Goal: Task Accomplishment & Management: Manage account settings

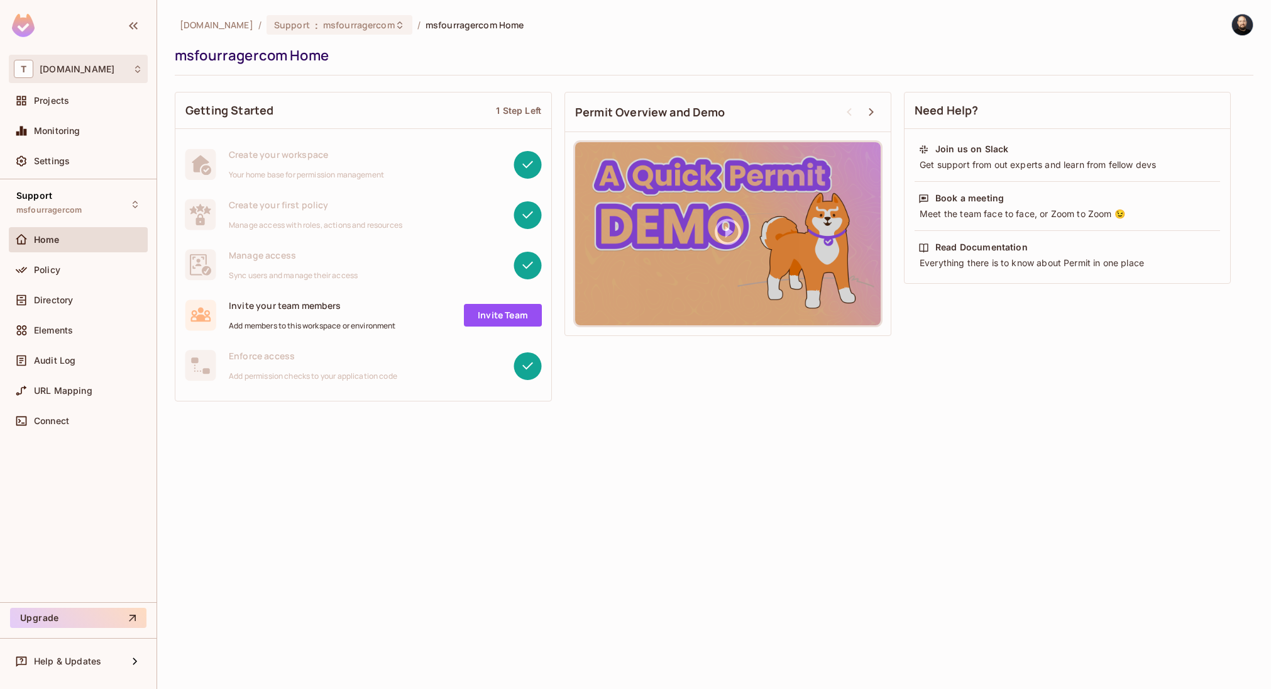
click at [82, 80] on div "T tk-permit.io" at bounding box center [78, 69] width 139 height 28
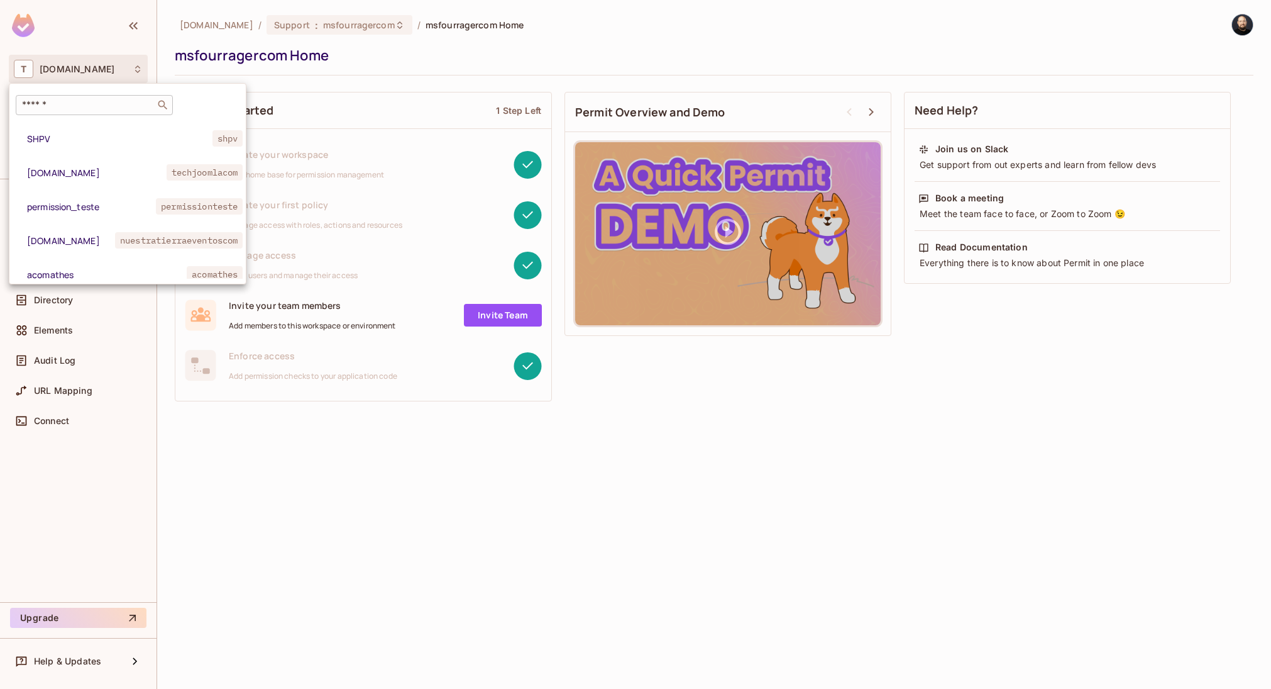
click at [87, 104] on input "text" at bounding box center [85, 105] width 132 height 13
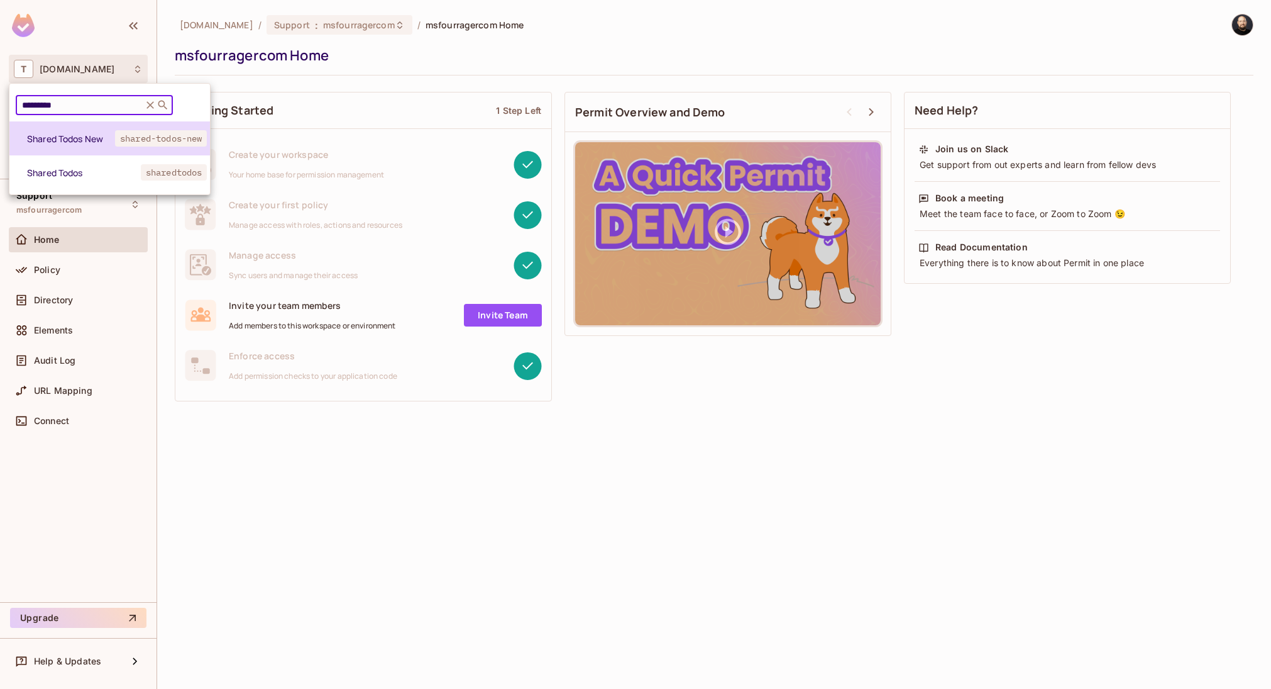
type input "*********"
click at [91, 131] on li "Shared Todos New shared-todos-new" at bounding box center [109, 138] width 201 height 34
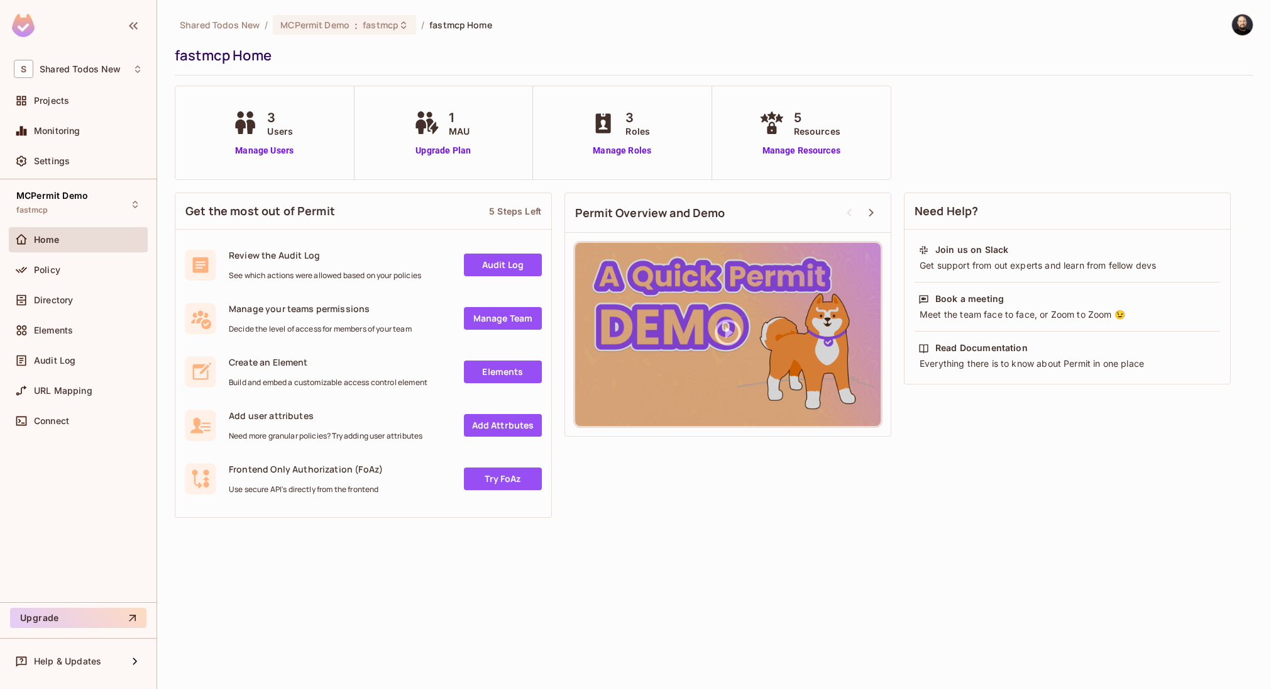
click at [91, 224] on div "MCPermit Demo fastmcp Home Policy Directory Elements Audit Log URL Mapping Conn…" at bounding box center [78, 390] width 157 height 423
click at [93, 210] on div "MCPermit Demo fastmcp" at bounding box center [78, 204] width 139 height 35
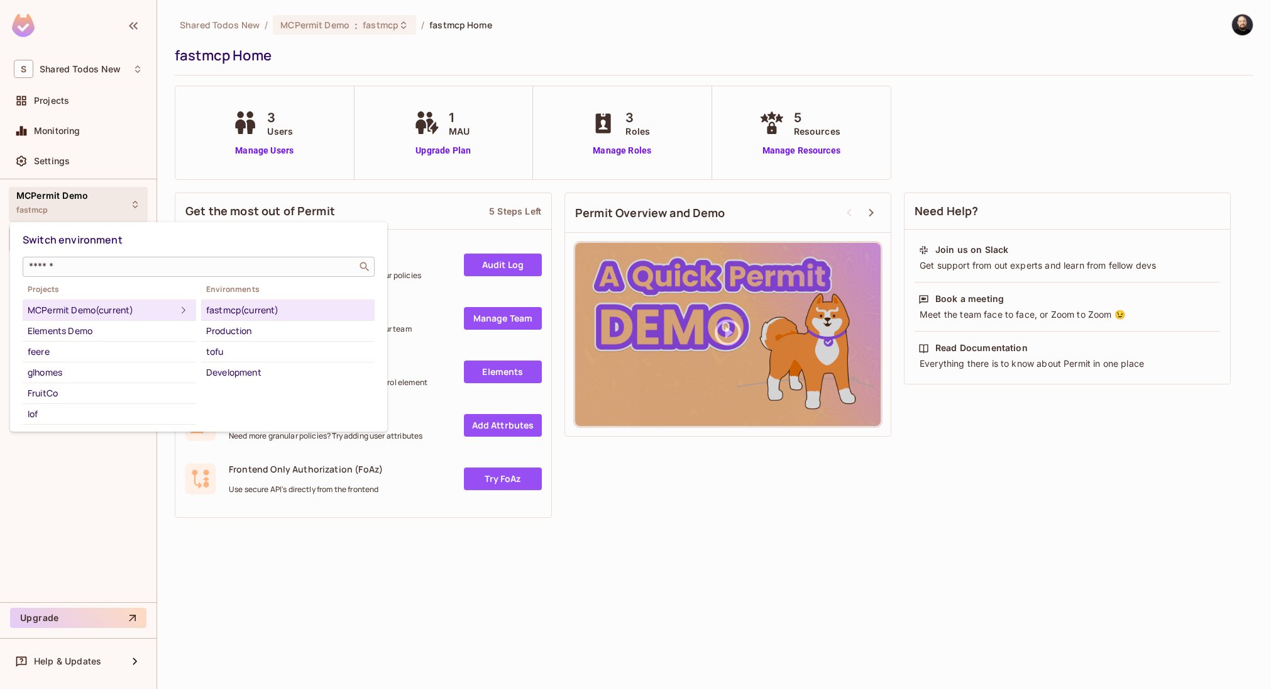
click at [105, 265] on input "text" at bounding box center [189, 266] width 327 height 13
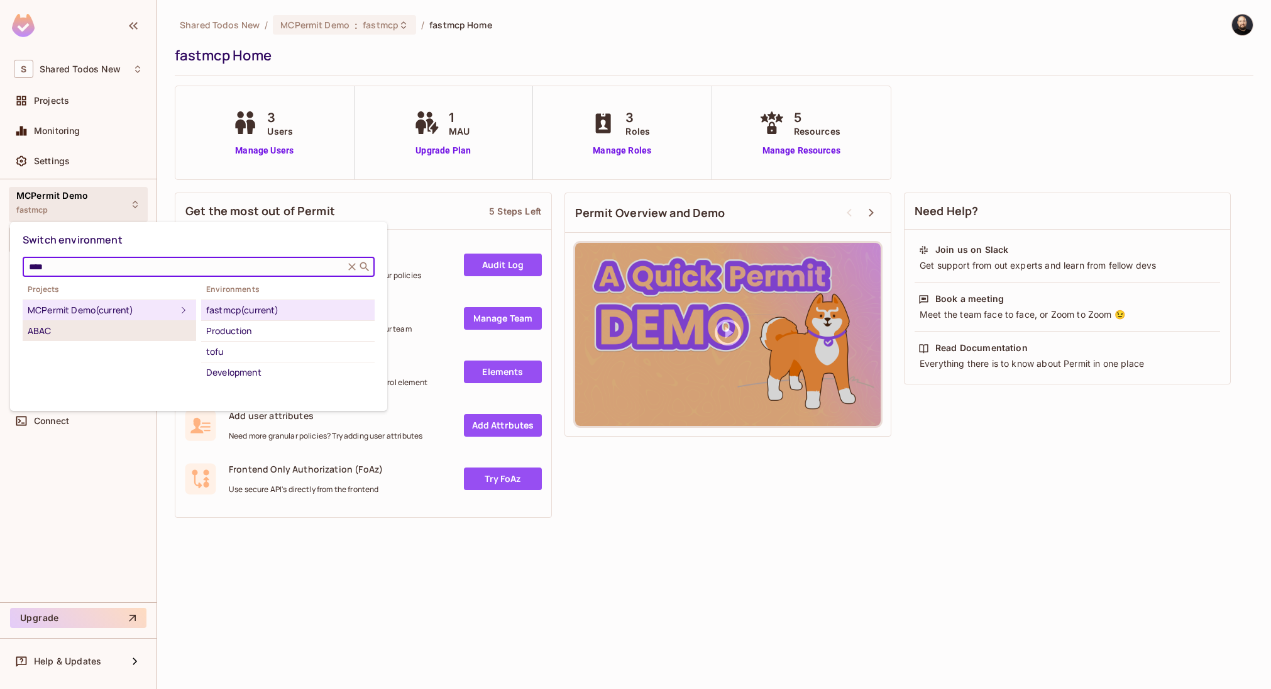
type input "****"
click at [96, 331] on div "ABAC" at bounding box center [109, 330] width 163 height 15
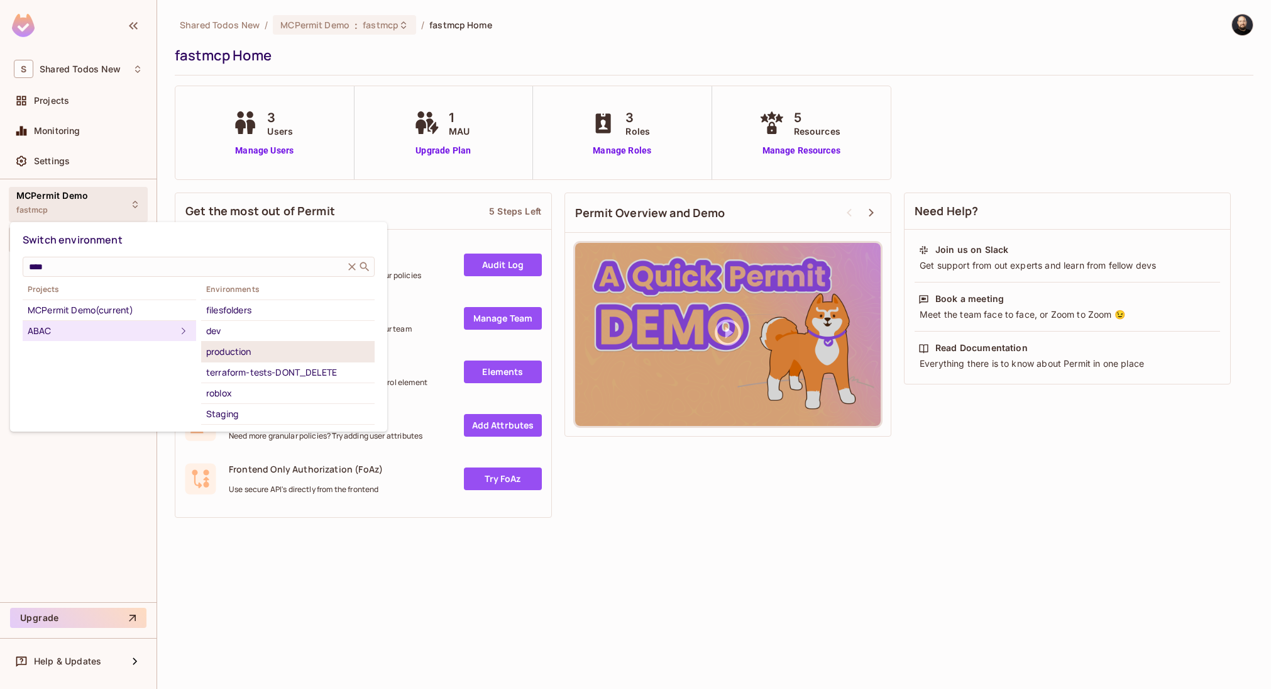
click at [246, 350] on div "production" at bounding box center [287, 351] width 163 height 15
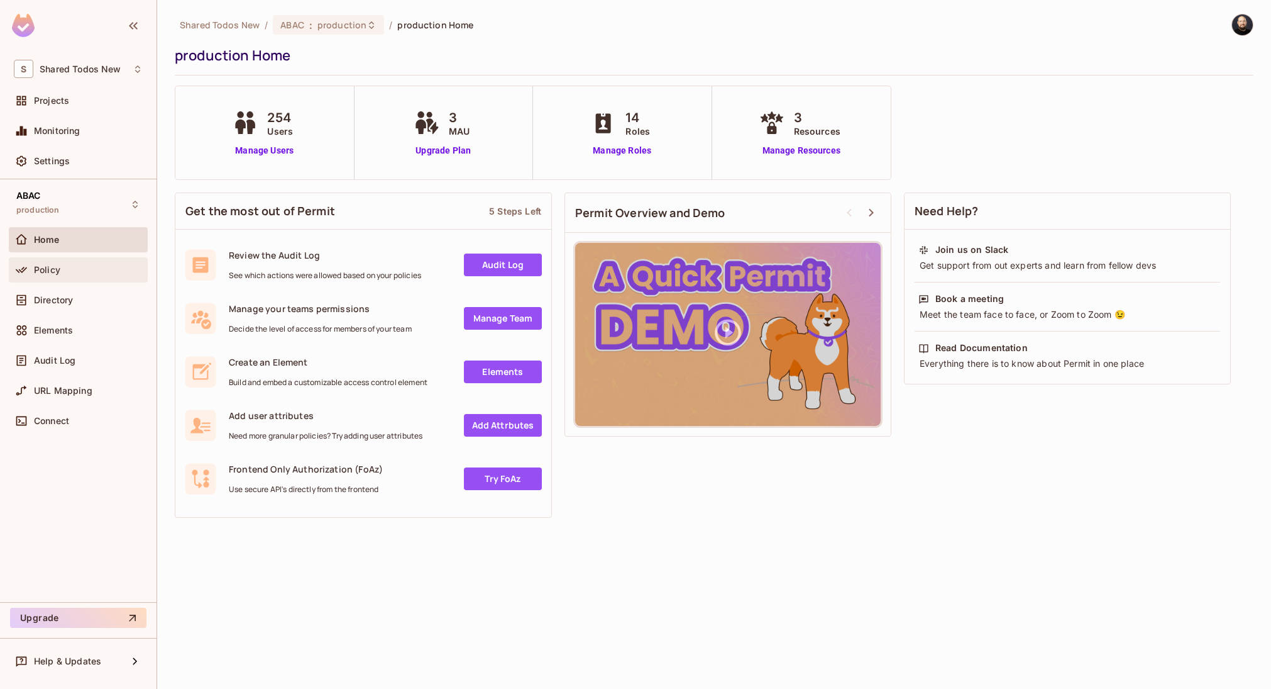
click at [95, 277] on div "Policy" at bounding box center [78, 269] width 139 height 25
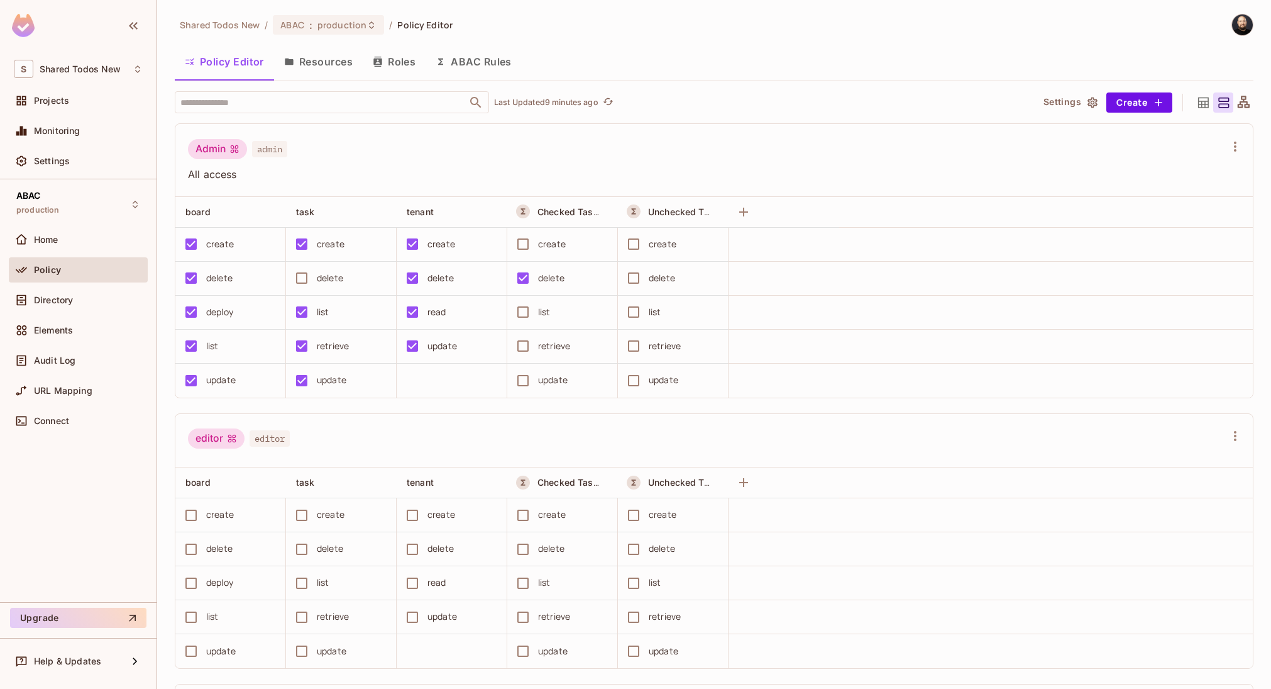
click at [329, 280] on div "delete" at bounding box center [330, 278] width 26 height 14
click at [1219, 672] on button "Save Changes" at bounding box center [1222, 669] width 77 height 20
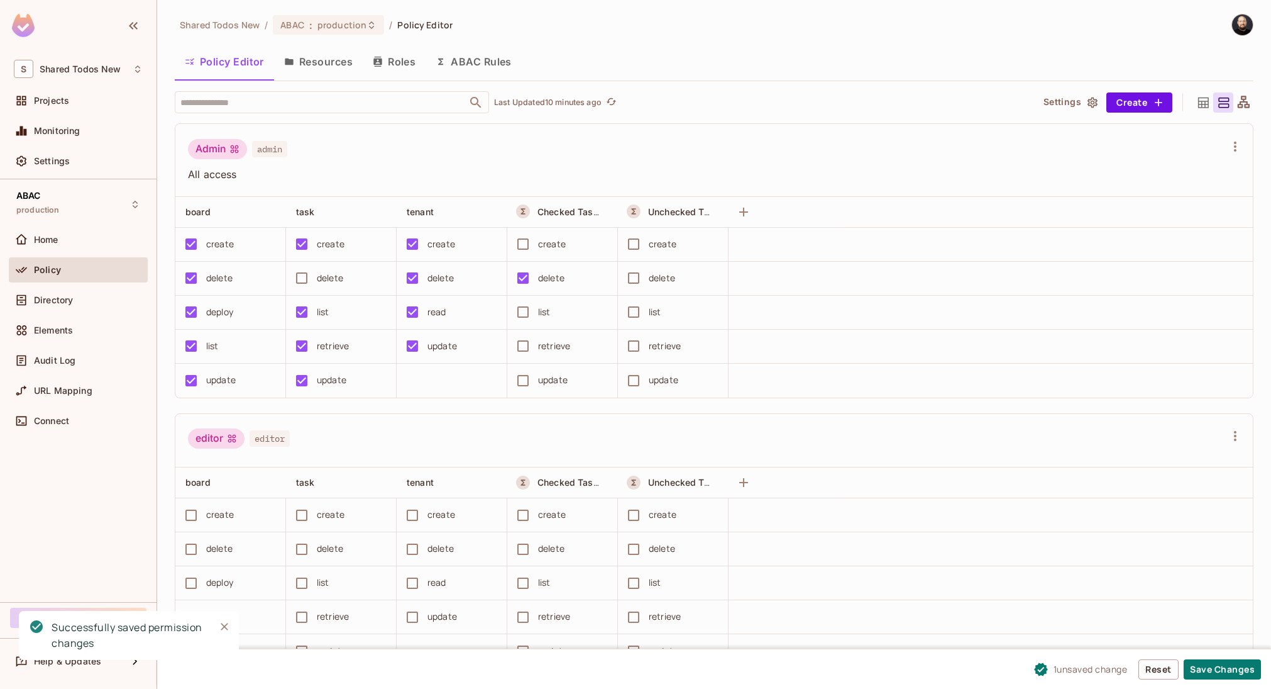
drag, startPoint x: 1200, startPoint y: 668, endPoint x: 1113, endPoint y: 614, distance: 102.6
click at [1200, 668] on button "Save Changes" at bounding box center [1222, 669] width 77 height 20
click at [1203, 667] on button "Save Changes" at bounding box center [1222, 669] width 77 height 20
drag, startPoint x: 208, startPoint y: 149, endPoint x: 222, endPoint y: 147, distance: 14.7
click at [219, 150] on div "Admin" at bounding box center [217, 149] width 59 height 20
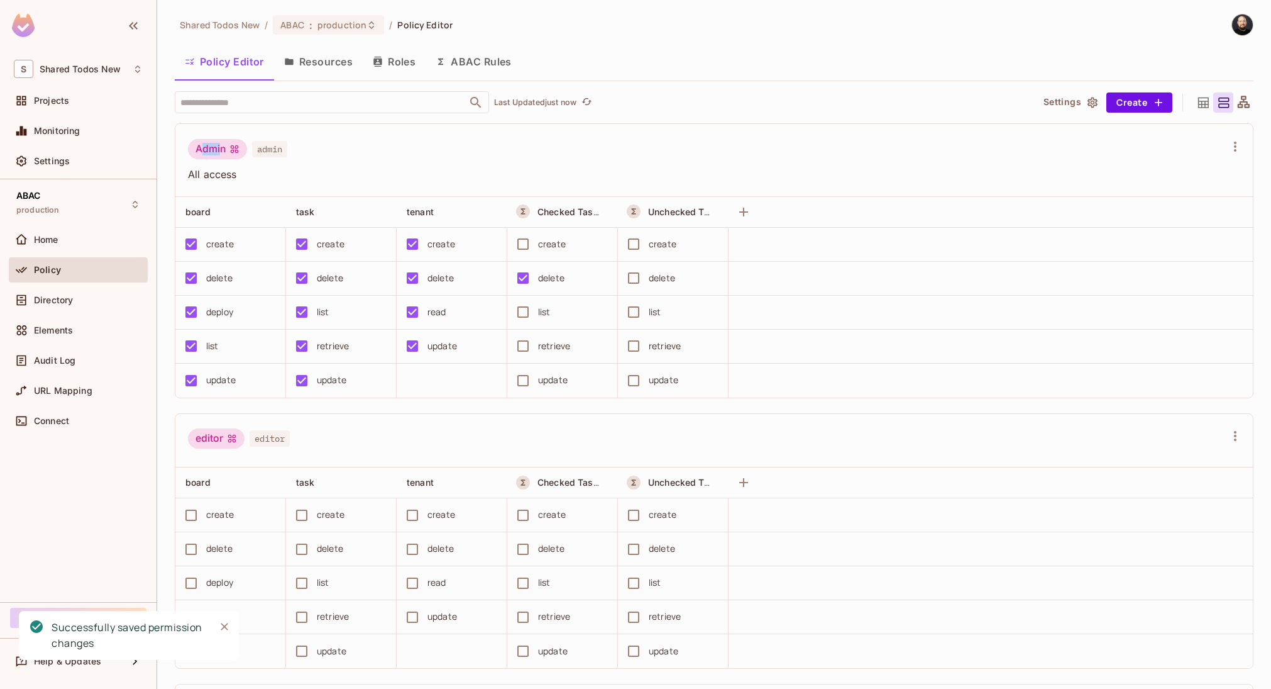
click at [314, 57] on button "Resources" at bounding box center [318, 61] width 89 height 31
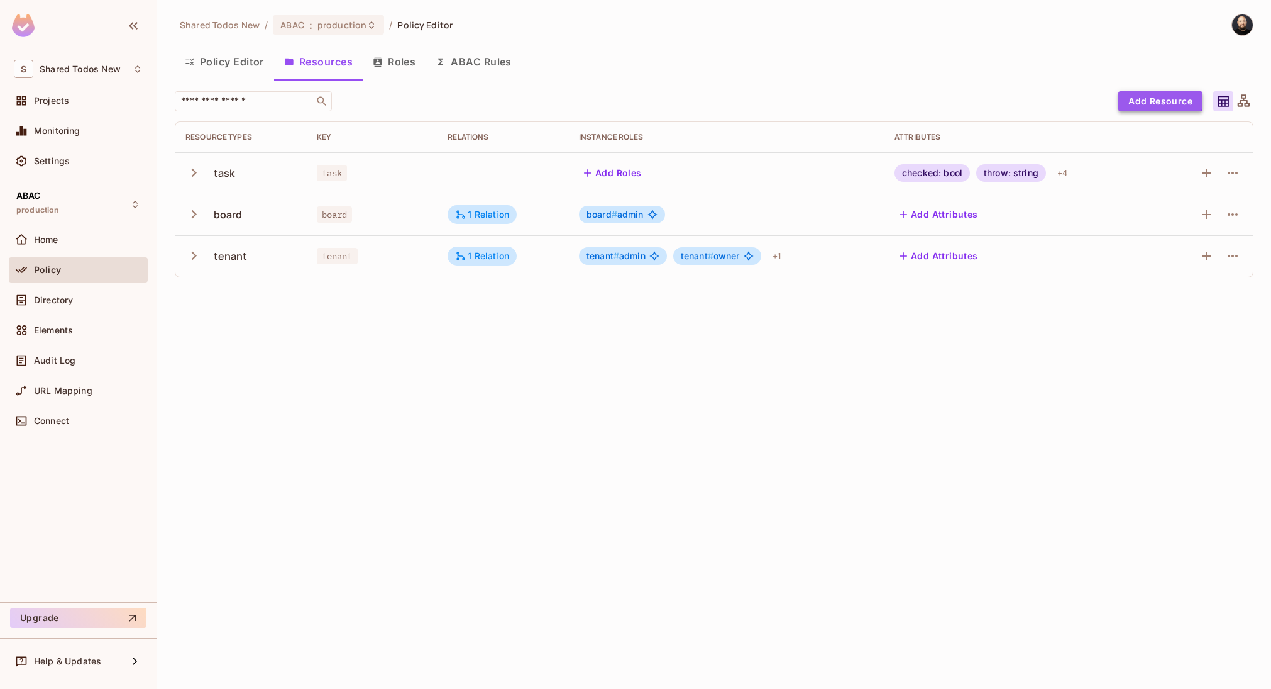
click at [1123, 98] on button "Add Resource" at bounding box center [1161, 101] width 84 height 20
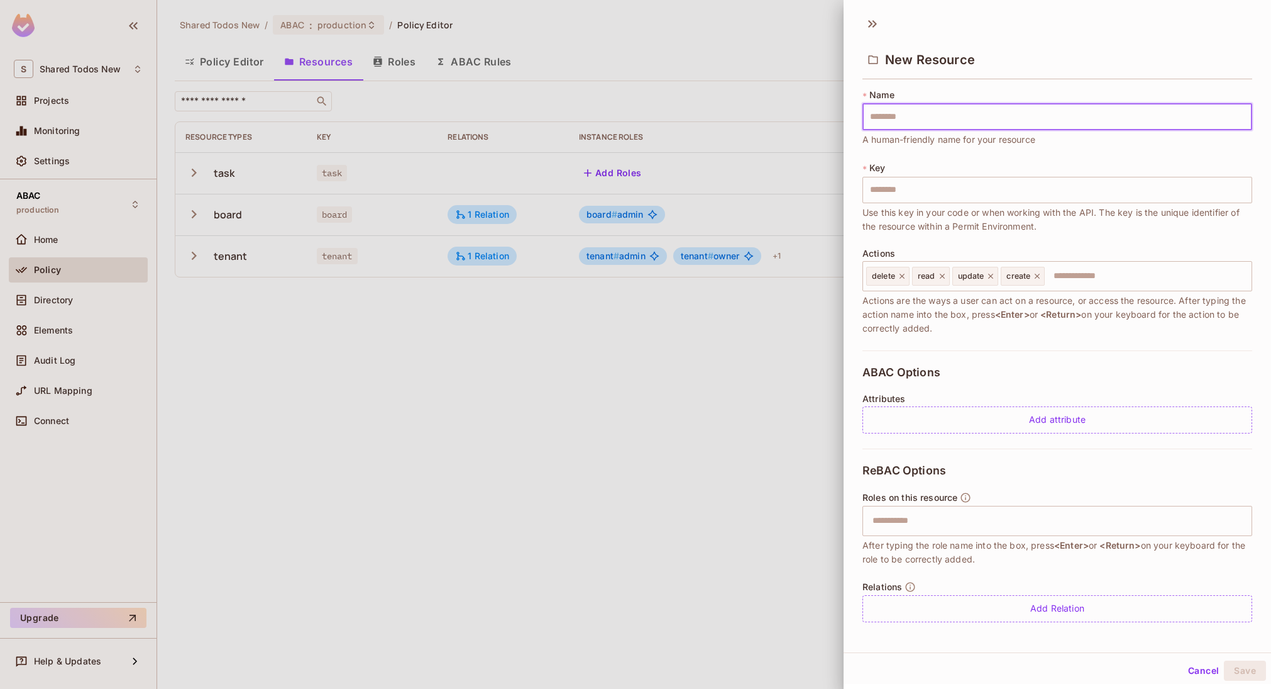
type input "*"
type input "**"
type input "***"
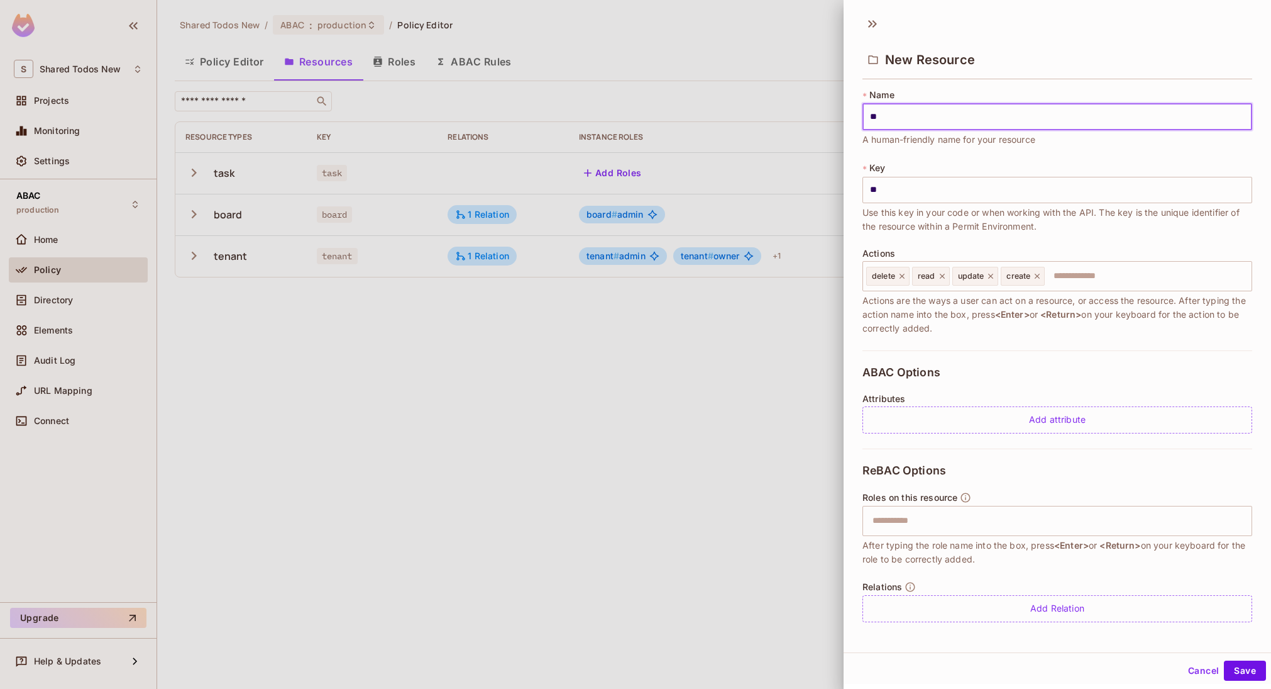
type input "***"
type input "****"
type input "*****"
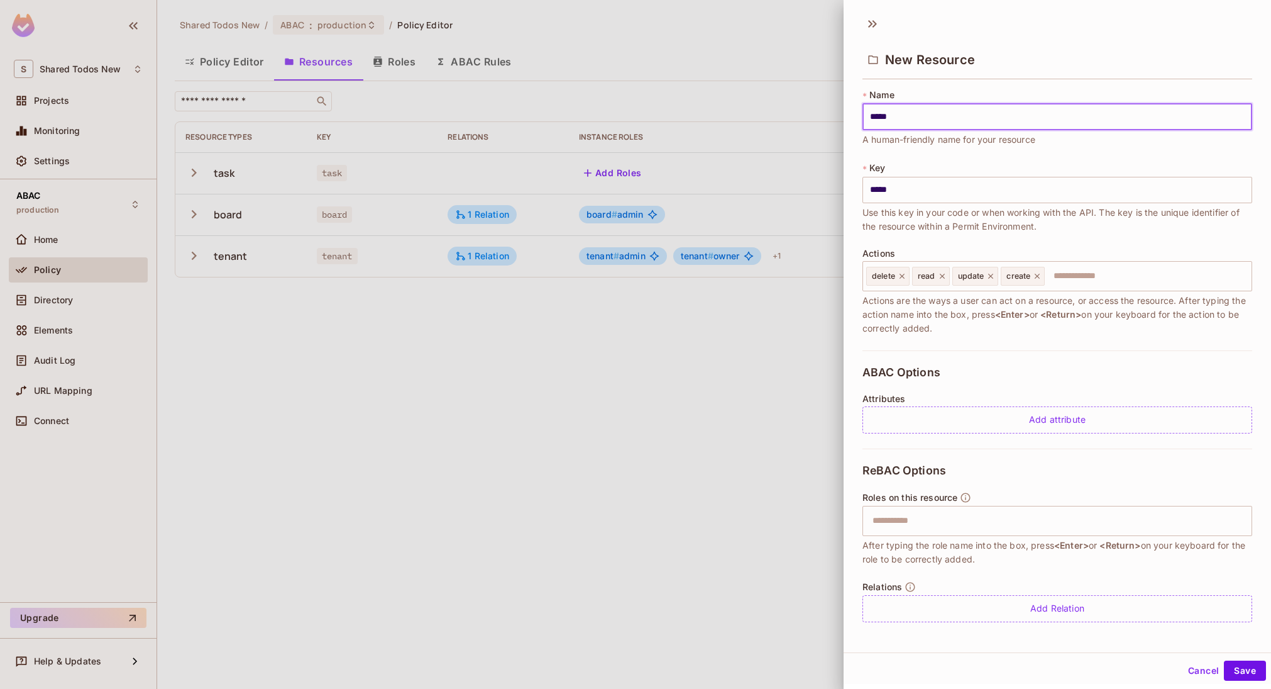
type input "******"
click at [1121, 264] on input "text" at bounding box center [1146, 275] width 201 height 25
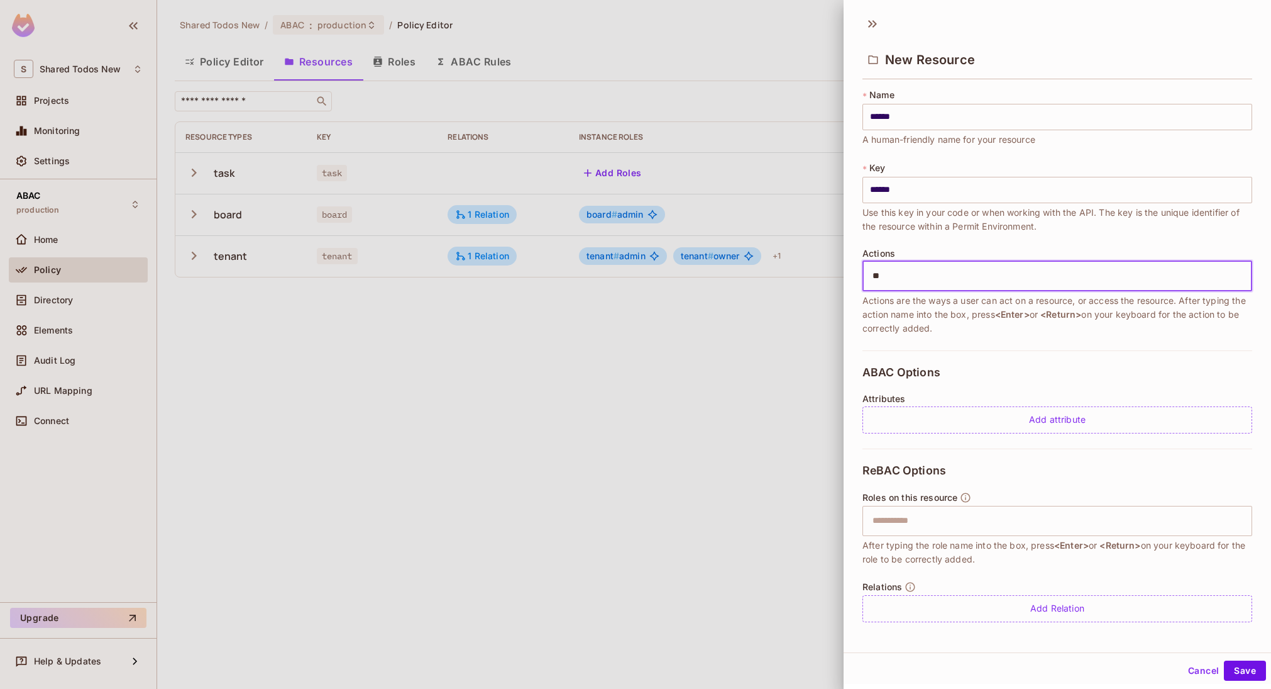
type input "***"
type input "*****"
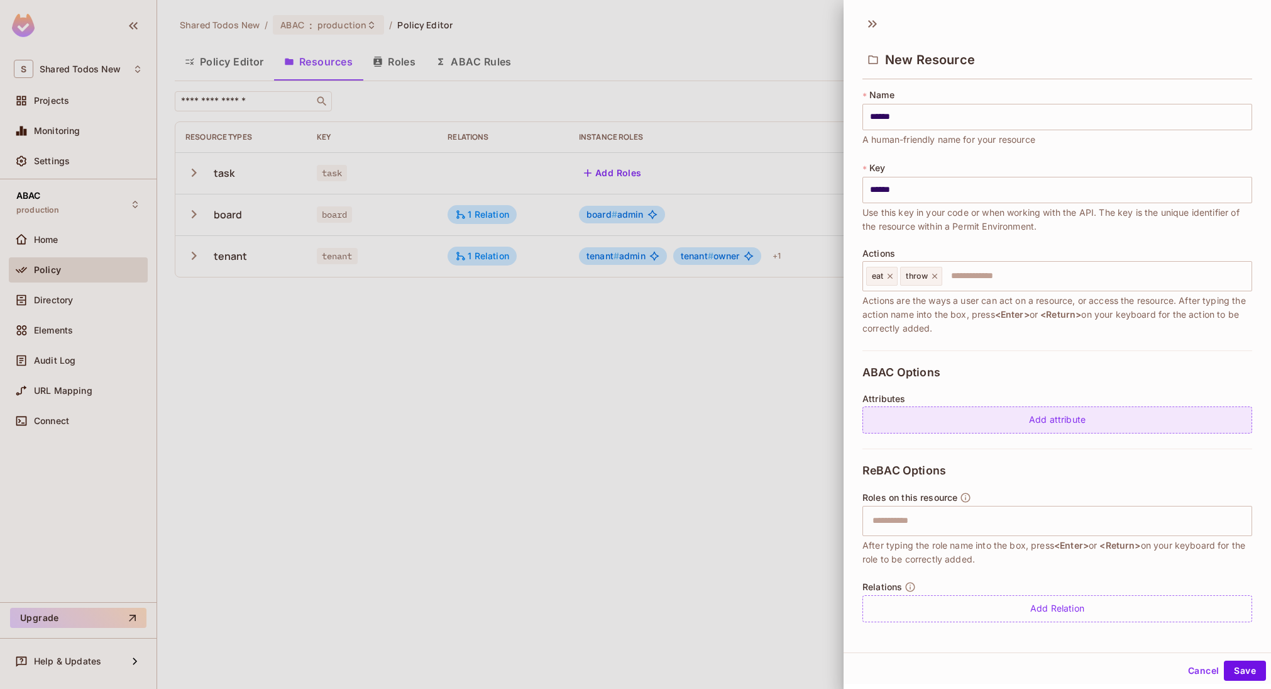
click at [1049, 431] on div "Add attribute" at bounding box center [1058, 419] width 390 height 27
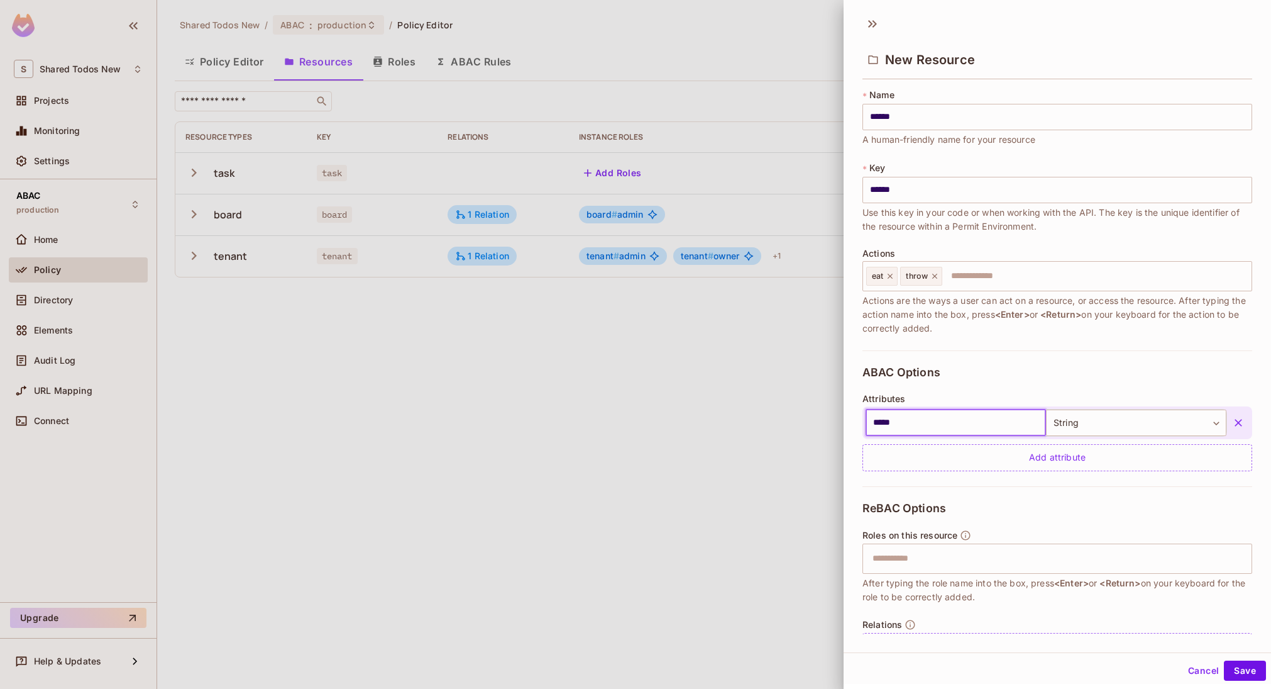
type input "*****"
click at [1224, 660] on button "Save" at bounding box center [1245, 670] width 42 height 20
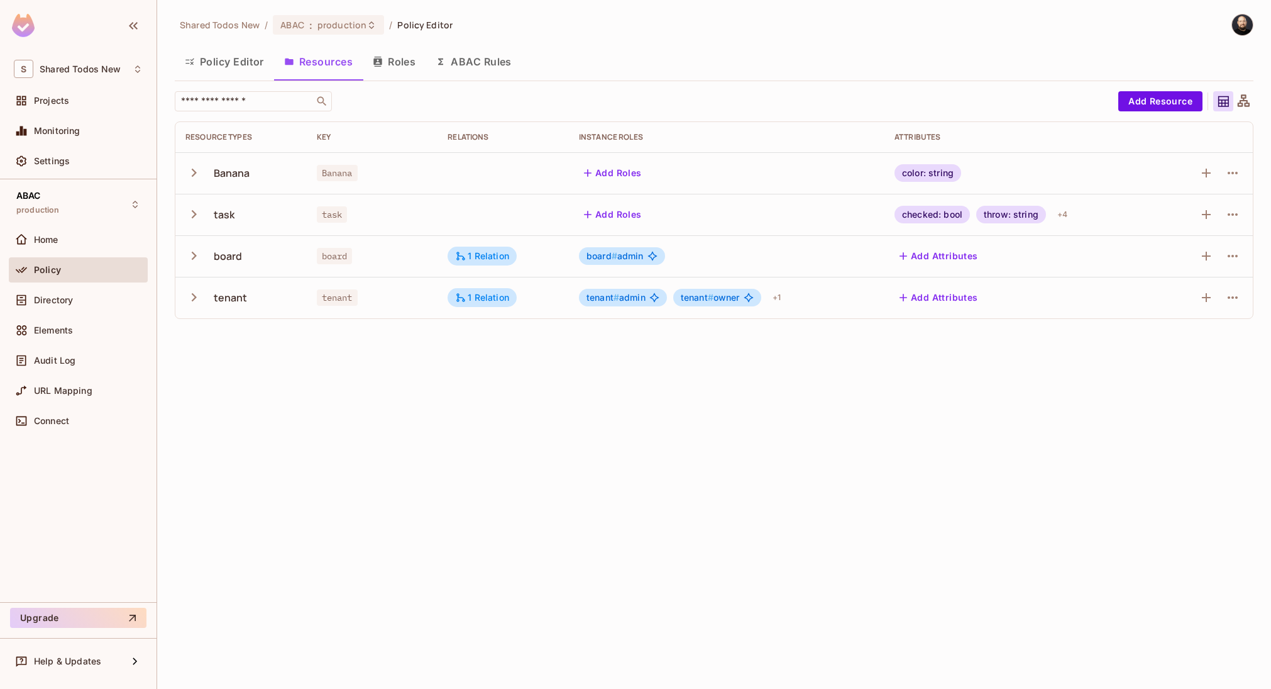
click at [489, 72] on button "ABAC Rules" at bounding box center [474, 61] width 96 height 31
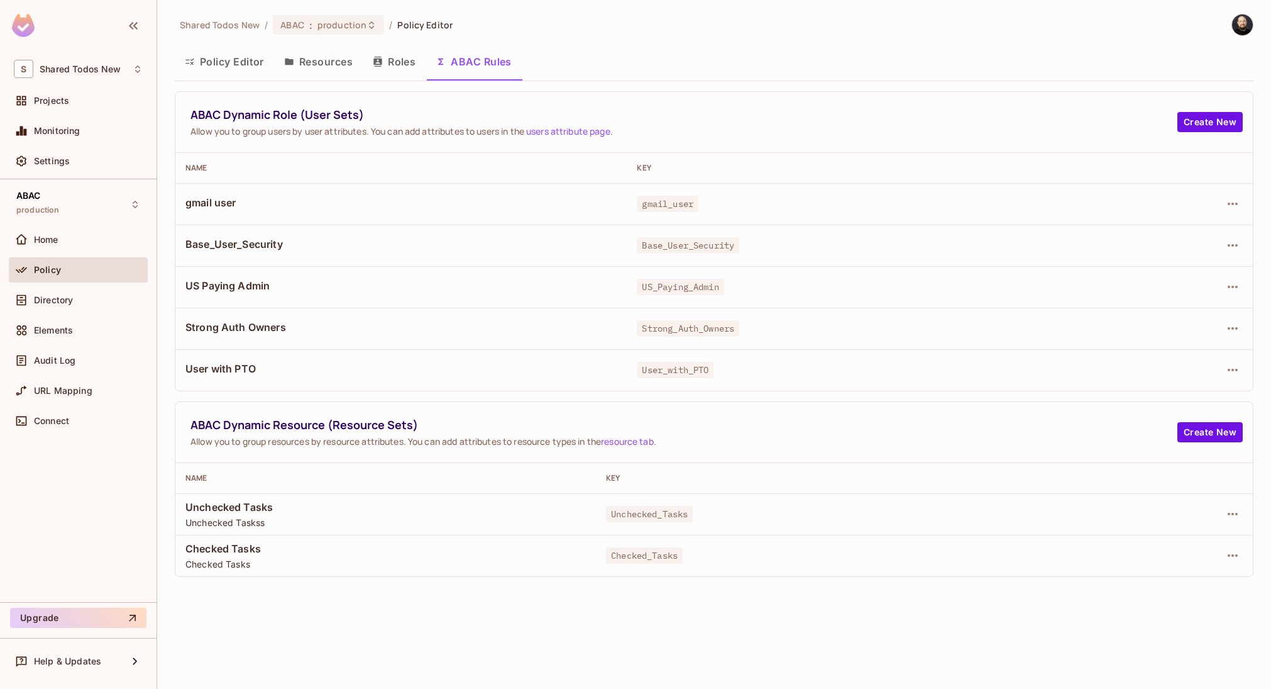
click at [252, 63] on button "Policy Editor" at bounding box center [224, 61] width 99 height 31
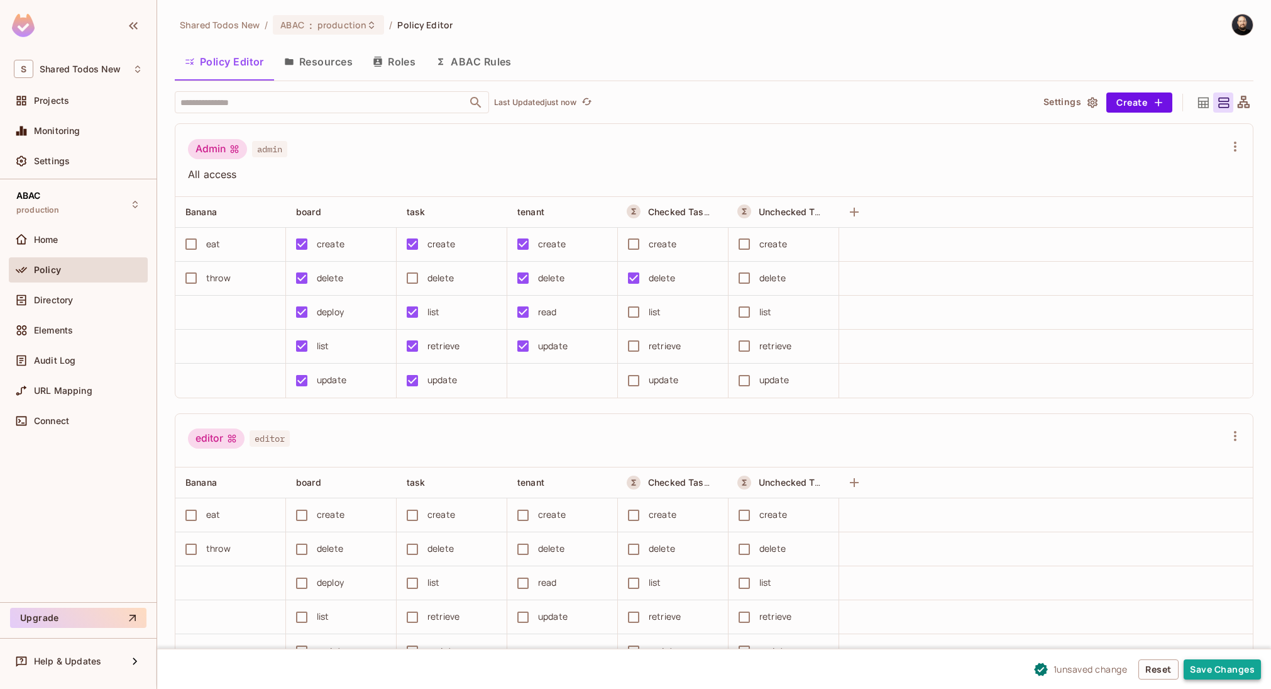
click at [1229, 667] on button "Save Changes" at bounding box center [1222, 669] width 77 height 20
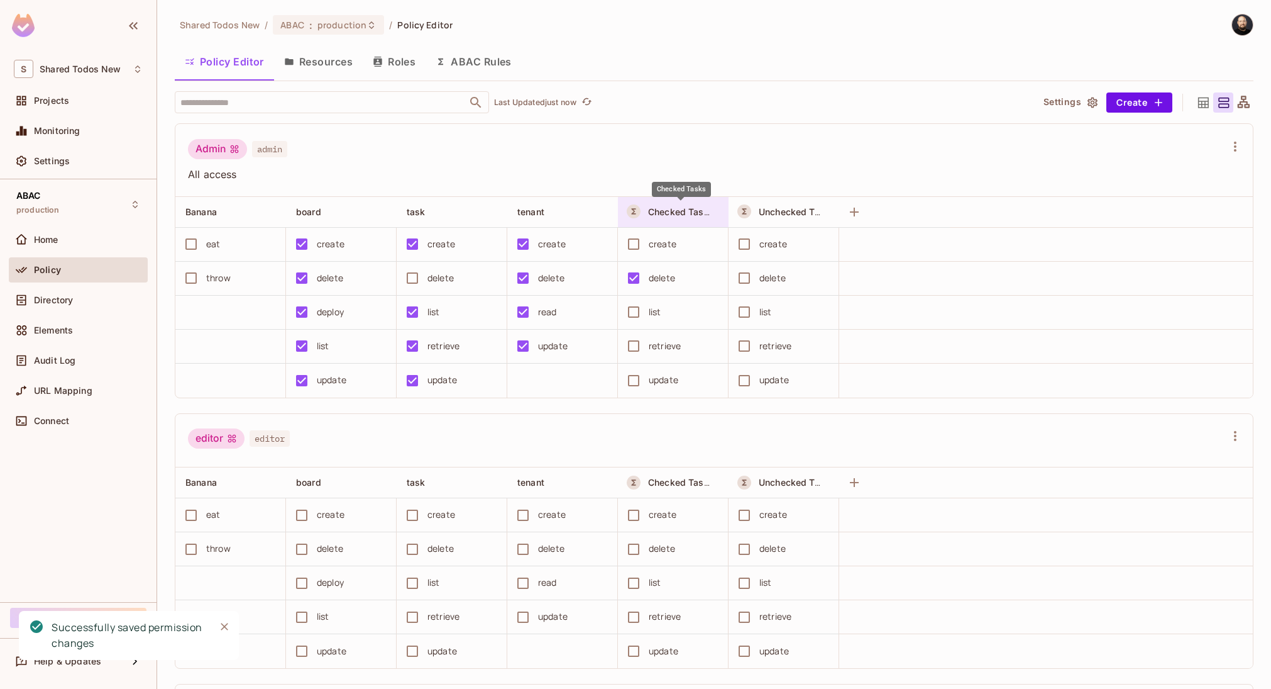
click at [663, 217] on span "Checked Tasks" at bounding box center [681, 212] width 66 height 12
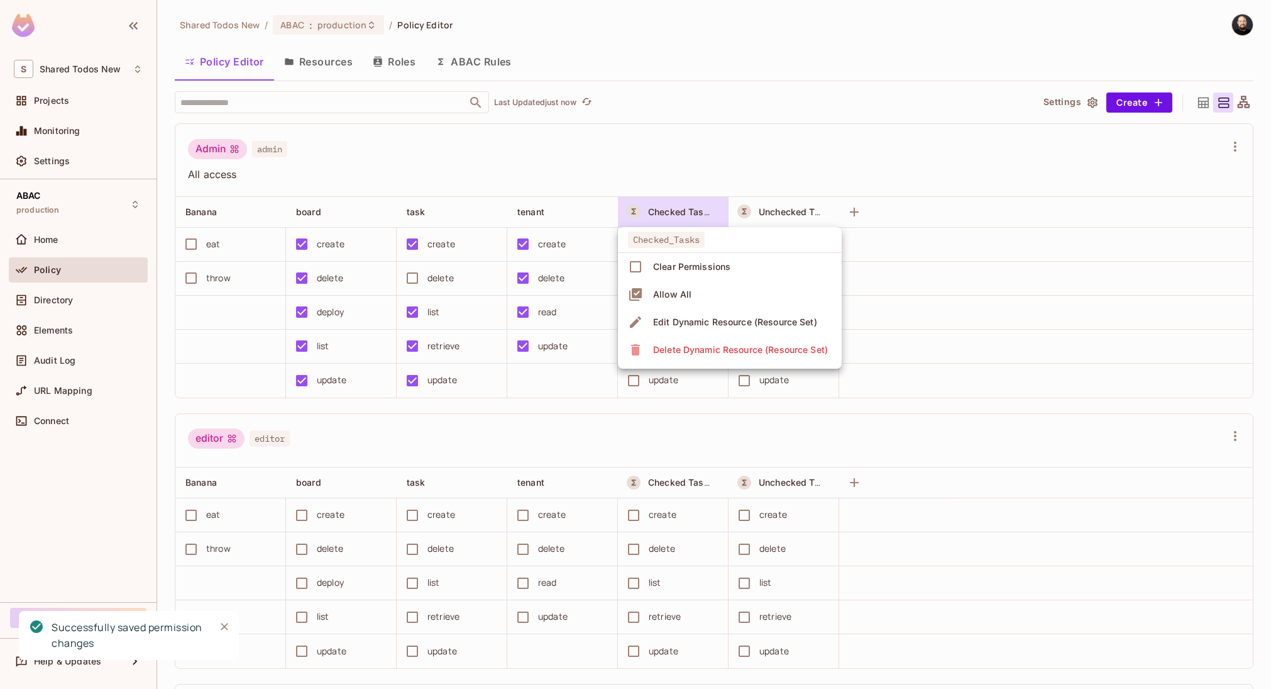
click at [687, 319] on div "Edit Dynamic Resource (Resource Set)" at bounding box center [735, 322] width 164 height 13
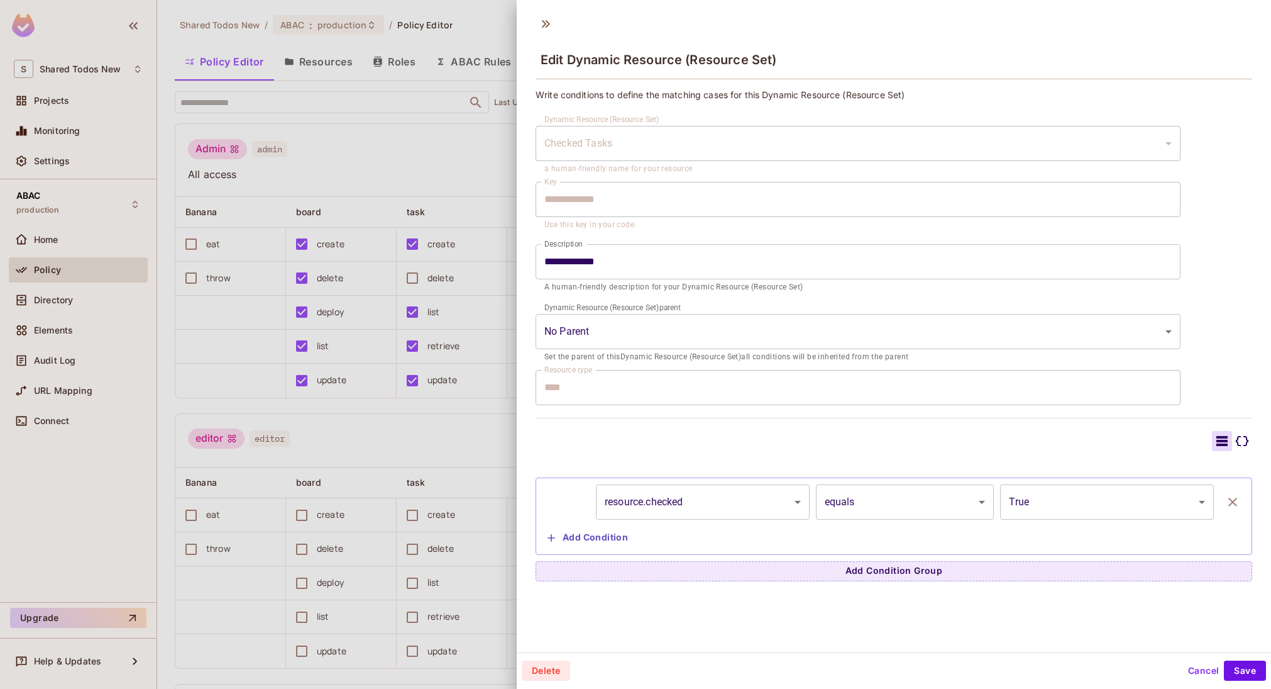
click at [1192, 661] on button "Cancel" at bounding box center [1203, 670] width 41 height 20
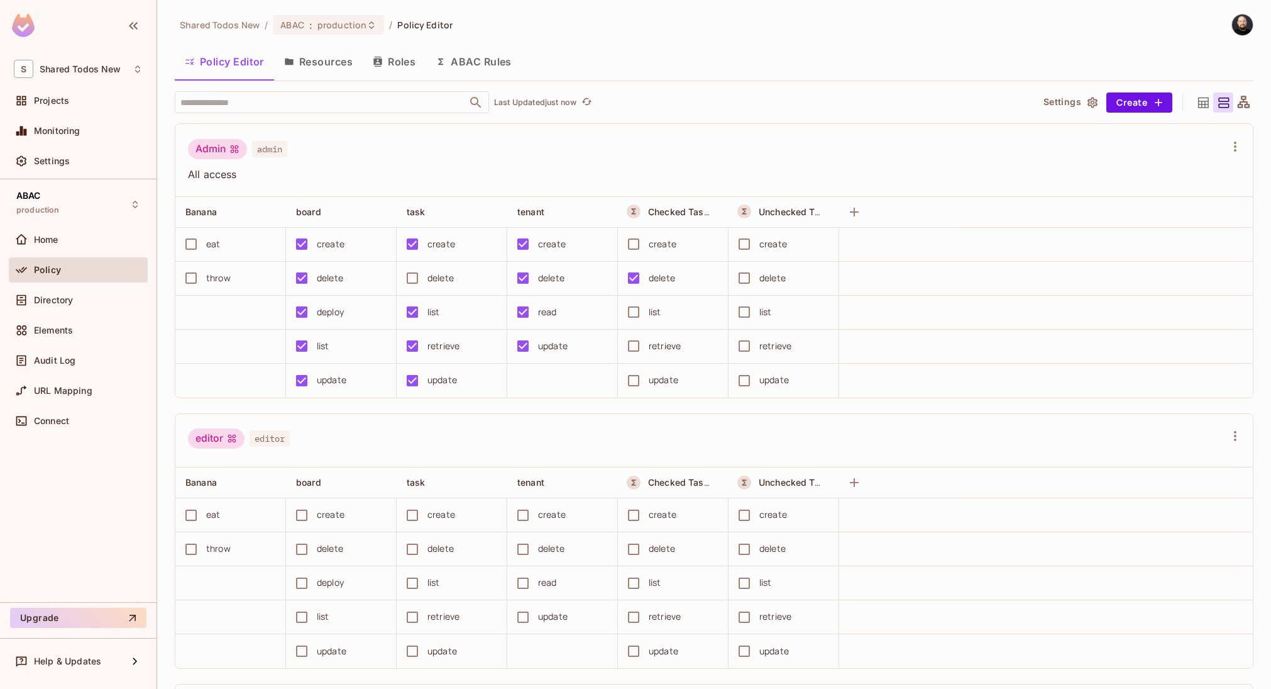
click at [477, 69] on button "ABAC Rules" at bounding box center [474, 61] width 96 height 31
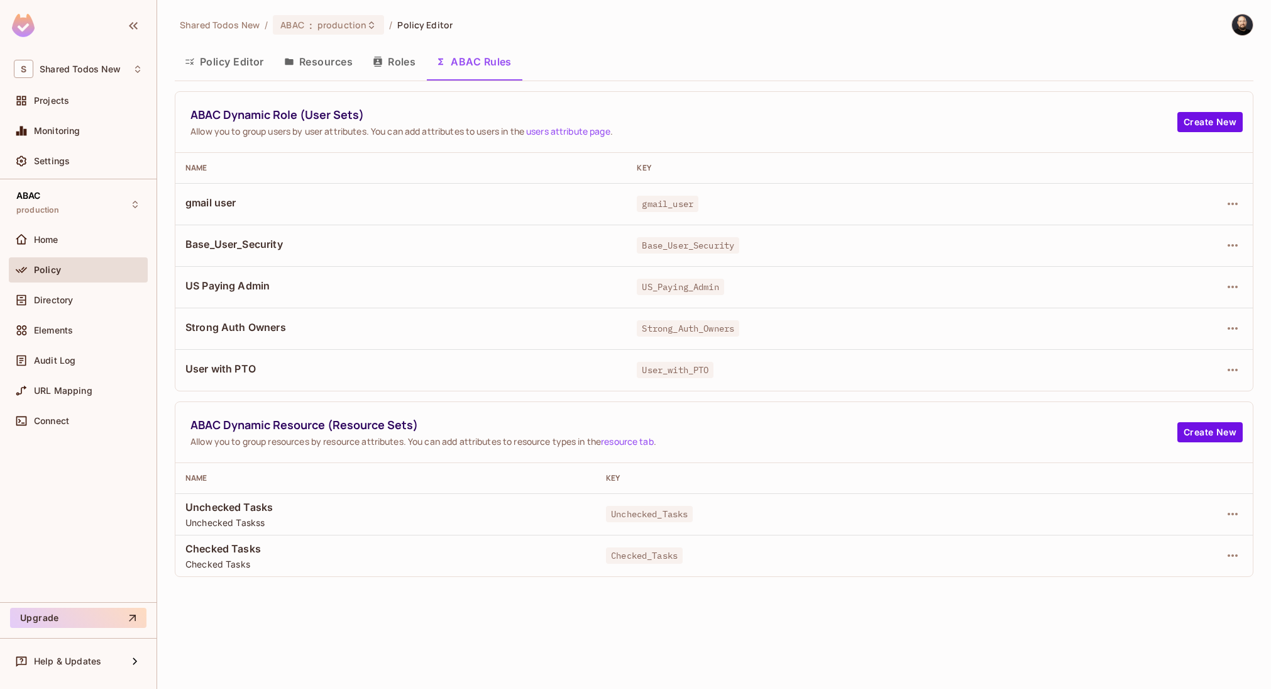
click at [1218, 282] on div at bounding box center [1176, 287] width 135 height 20
click at [1226, 283] on icon "button" at bounding box center [1233, 286] width 15 height 15
click at [1202, 316] on div "Edit Dynamic Role (User Set)" at bounding box center [1146, 315] width 123 height 13
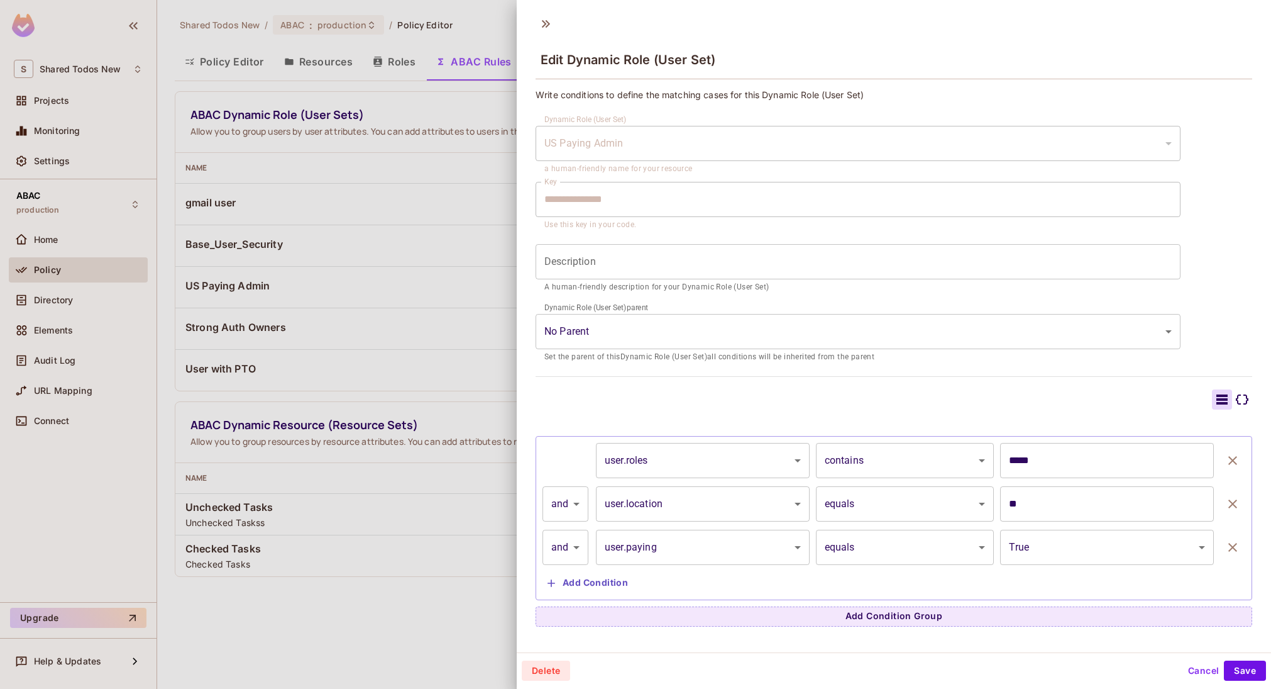
drag, startPoint x: 444, startPoint y: 345, endPoint x: 364, endPoint y: 296, distance: 94.0
click at [441, 344] on div at bounding box center [635, 344] width 1271 height 689
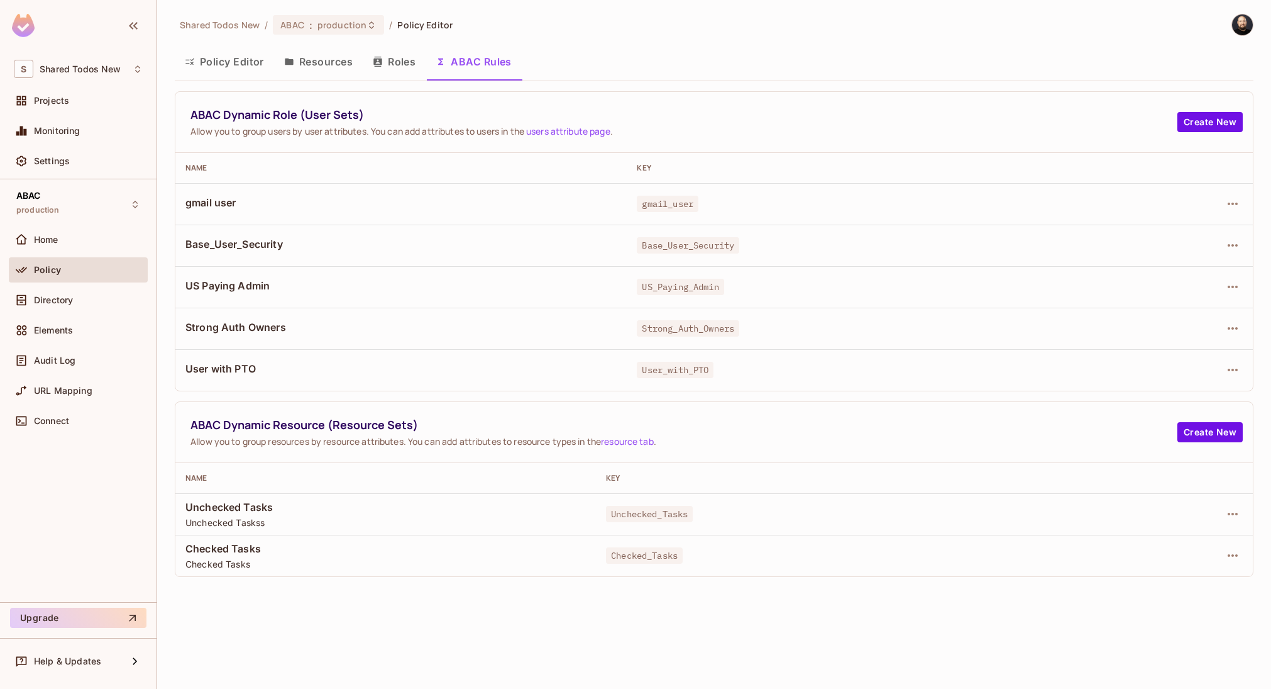
click at [244, 75] on button "Policy Editor" at bounding box center [224, 61] width 99 height 31
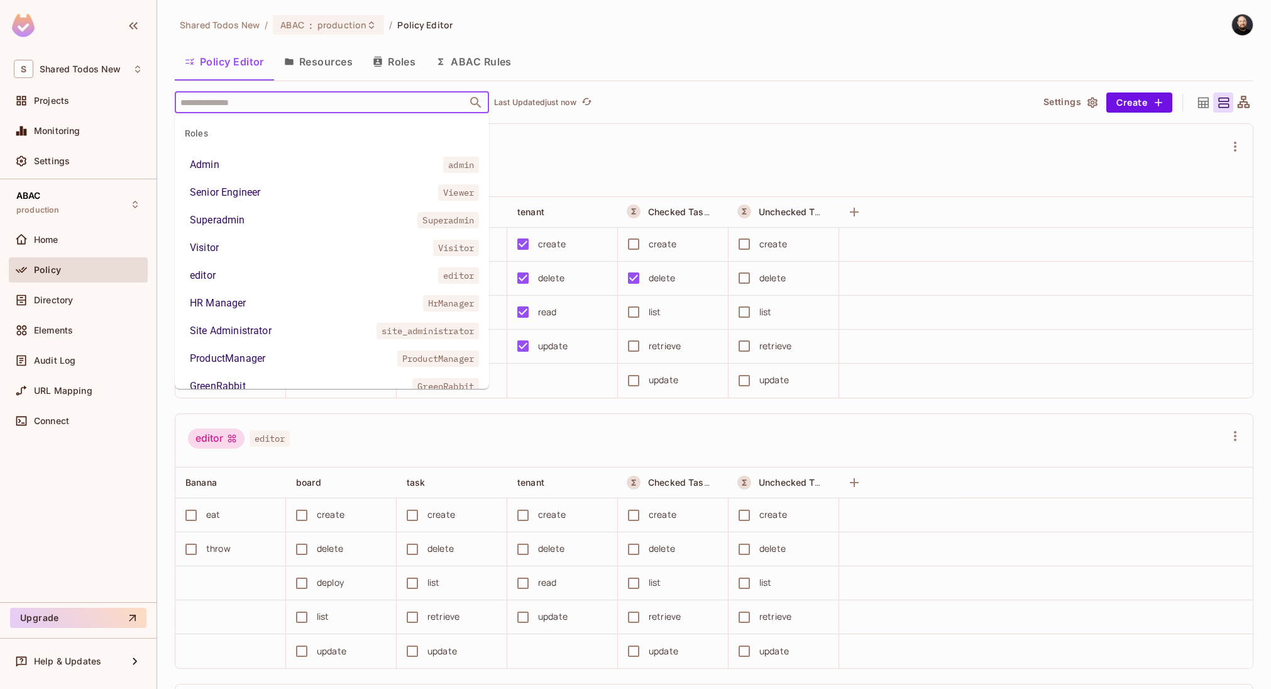
click at [262, 104] on input "text" at bounding box center [320, 102] width 287 height 22
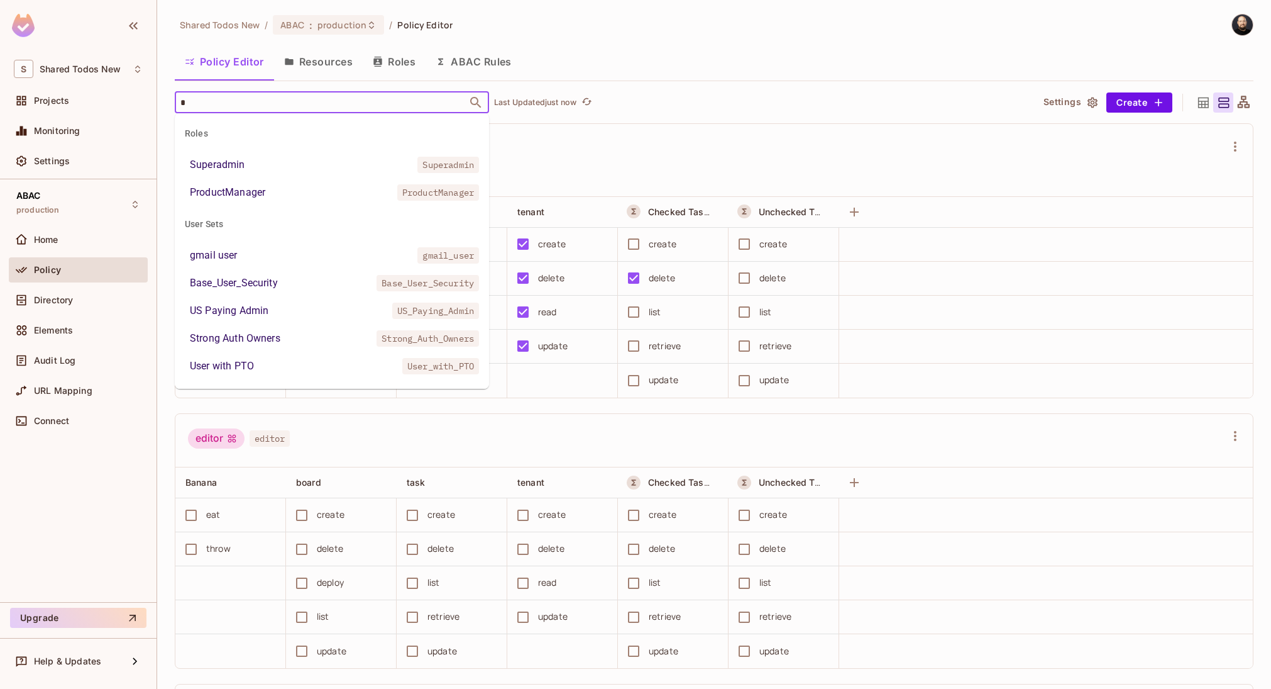
type input "**"
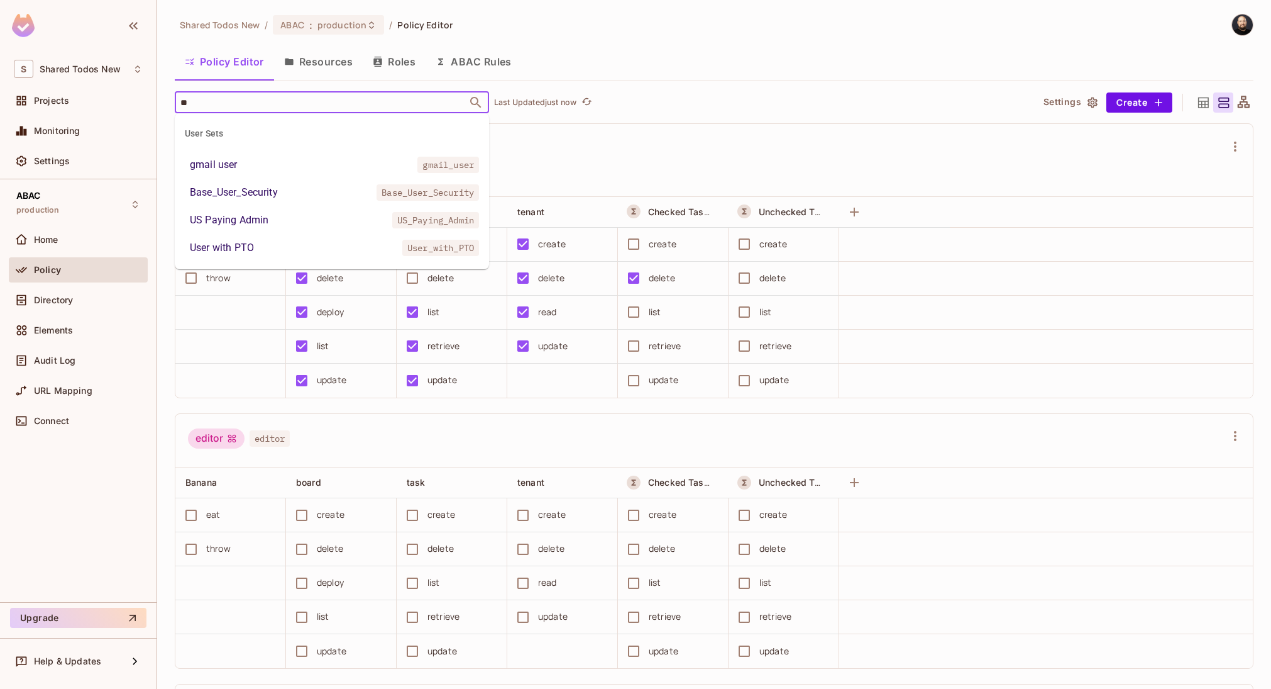
click at [287, 214] on li "US Paying Admin US_Paying_Admin" at bounding box center [332, 220] width 314 height 23
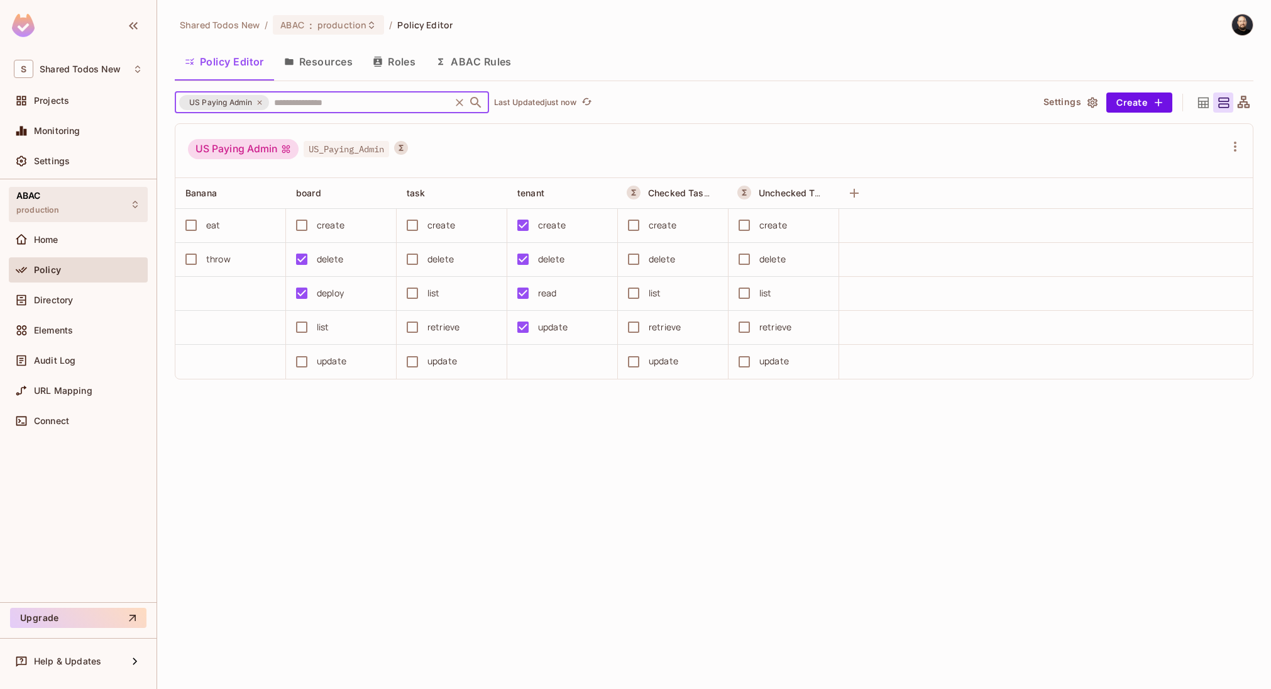
click at [57, 193] on div "ABAC production" at bounding box center [37, 204] width 43 height 27
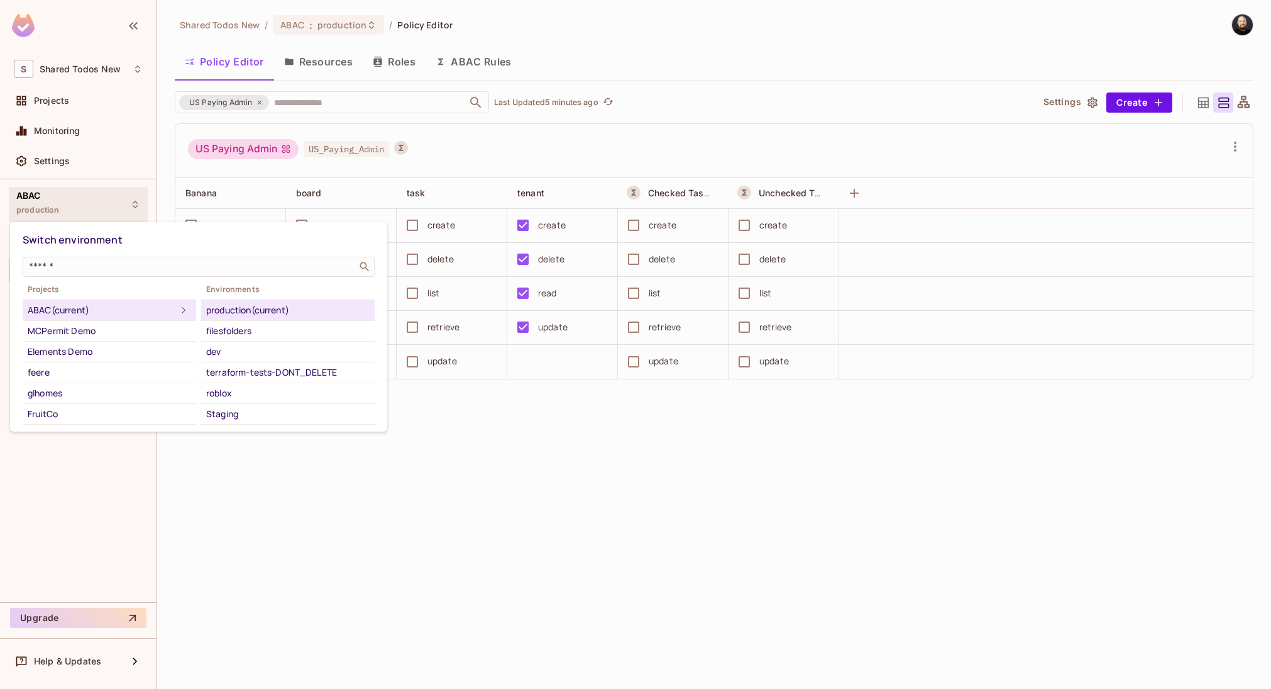
click at [525, 147] on div at bounding box center [635, 344] width 1271 height 689
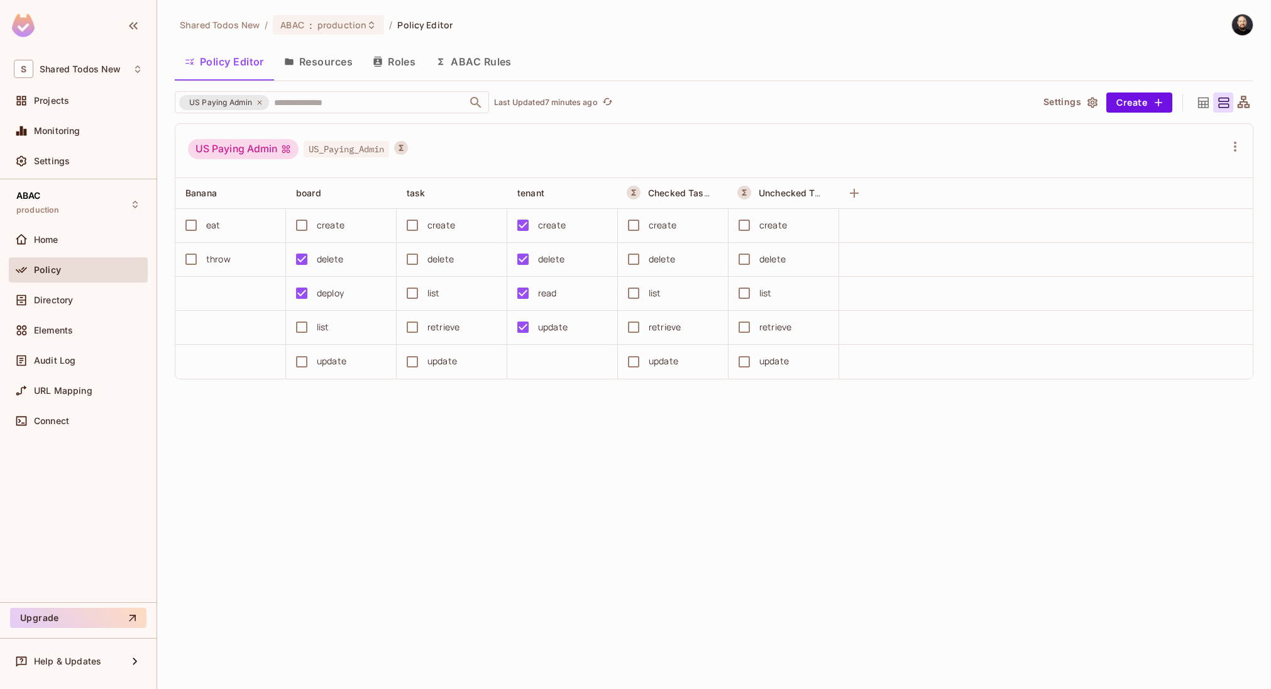
click at [102, 263] on div "Policy" at bounding box center [78, 269] width 129 height 15
click at [75, 209] on div "ABAC production" at bounding box center [78, 204] width 139 height 35
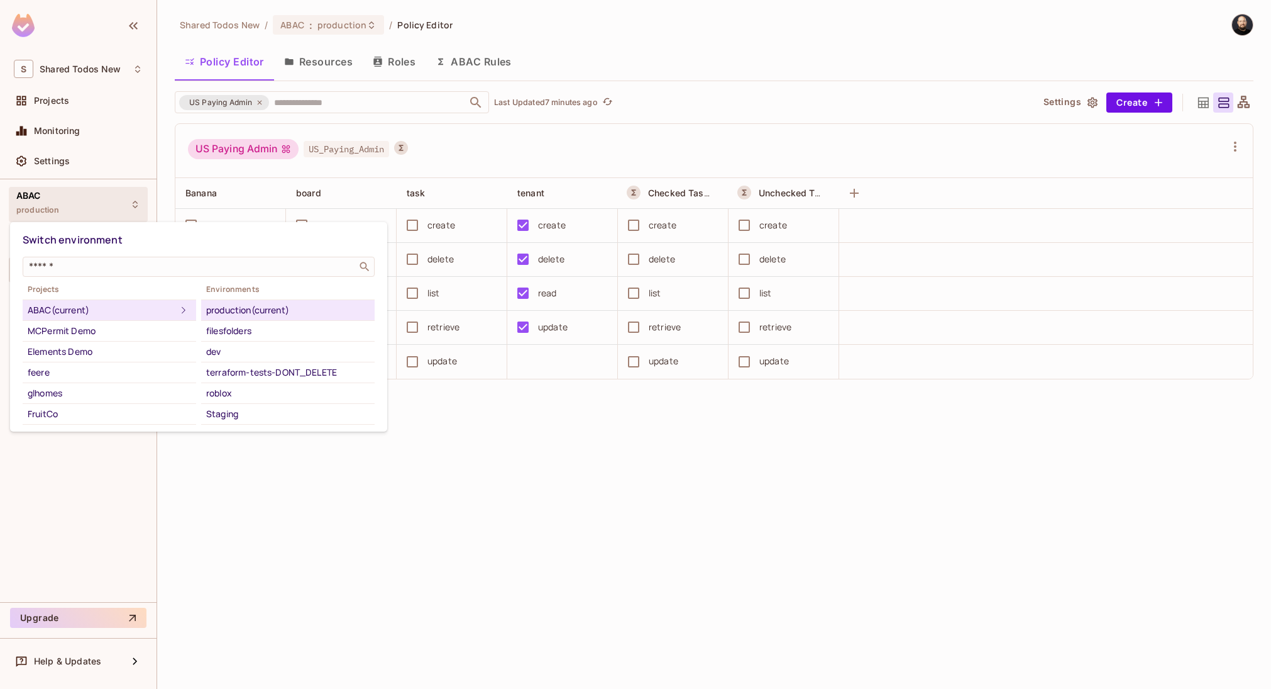
click at [484, 442] on div at bounding box center [635, 344] width 1271 height 689
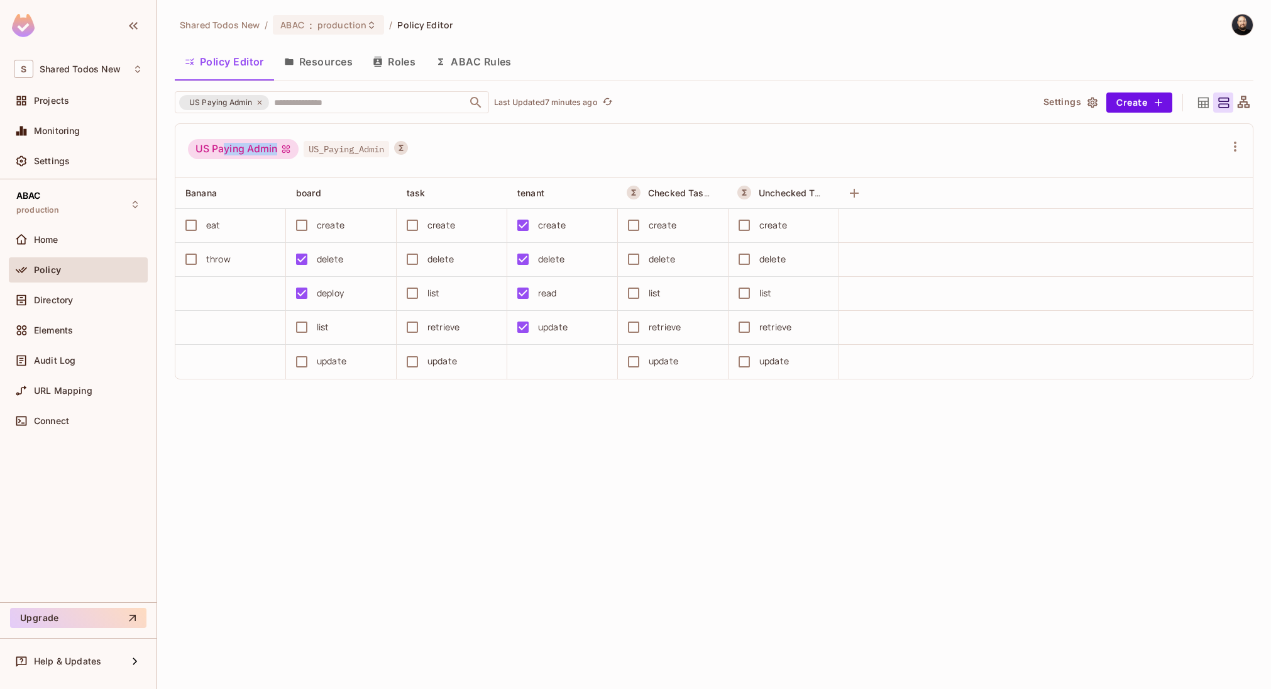
drag, startPoint x: 226, startPoint y: 152, endPoint x: 277, endPoint y: 152, distance: 50.9
click at [277, 152] on div "US Paying Admin" at bounding box center [243, 149] width 111 height 20
click at [386, 65] on button "Roles" at bounding box center [394, 61] width 63 height 31
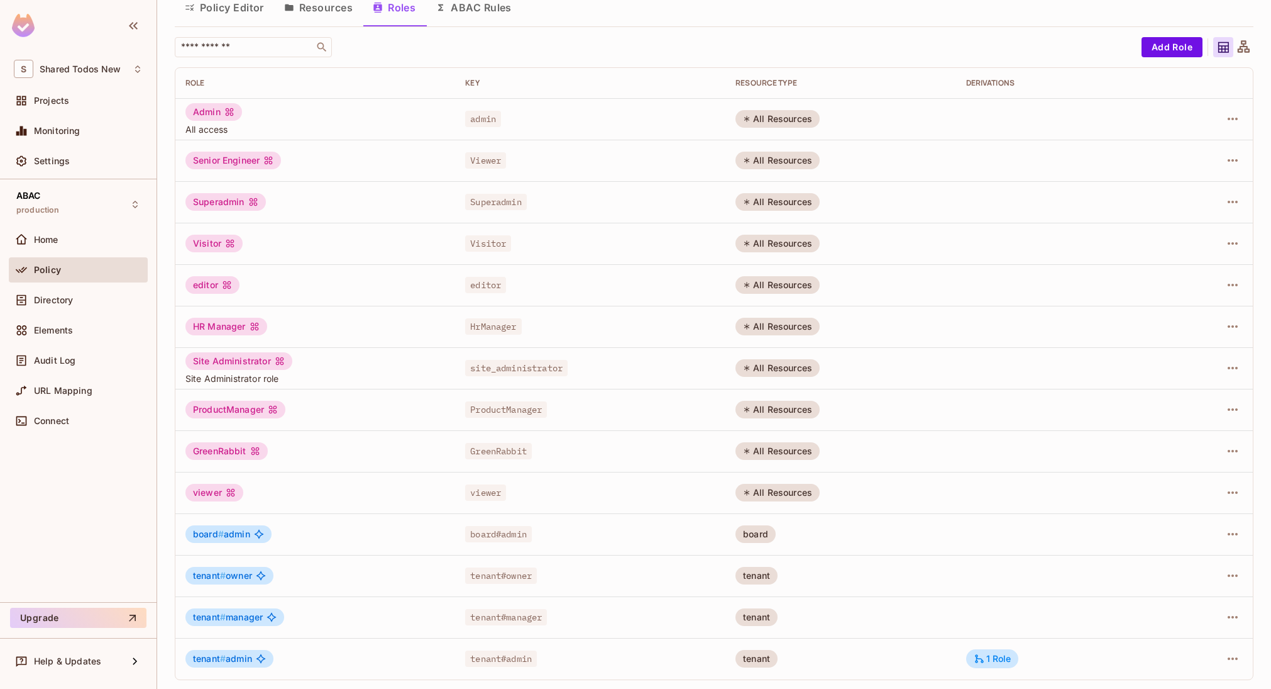
scroll to position [55, 0]
click at [103, 156] on div "Settings" at bounding box center [78, 160] width 139 height 25
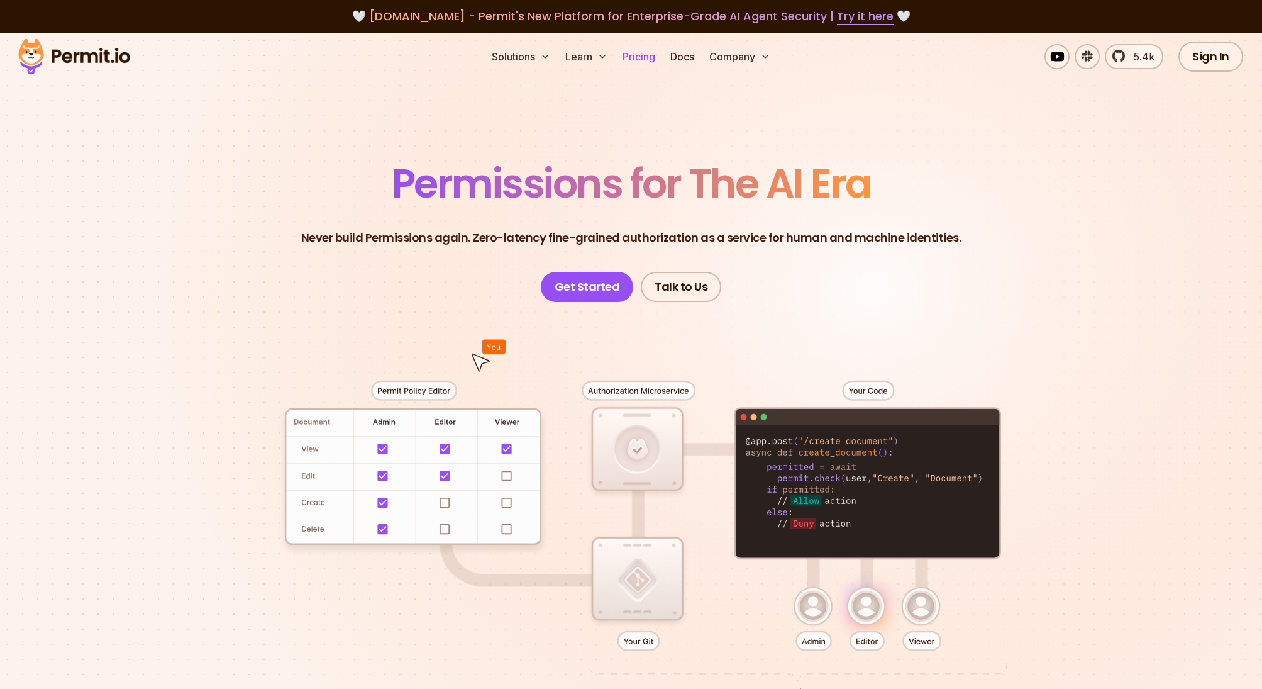
click at [651, 55] on link "Pricing" at bounding box center [638, 56] width 43 height 25
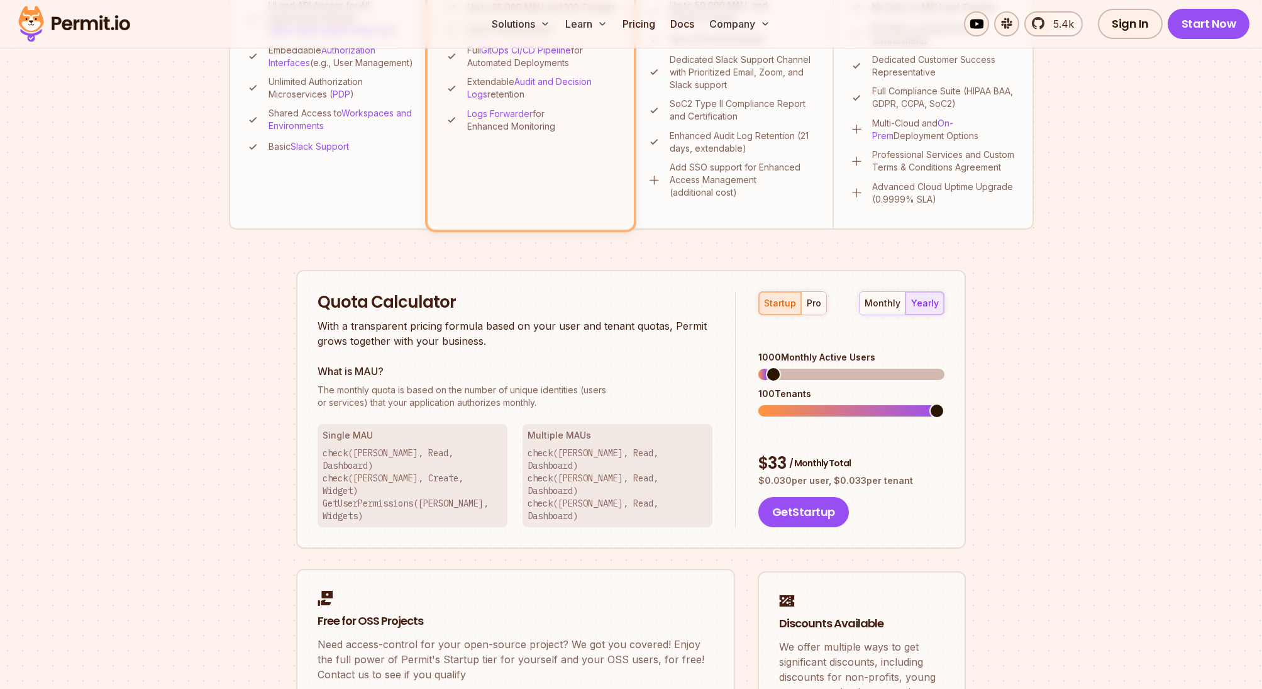
scroll to position [636, 0]
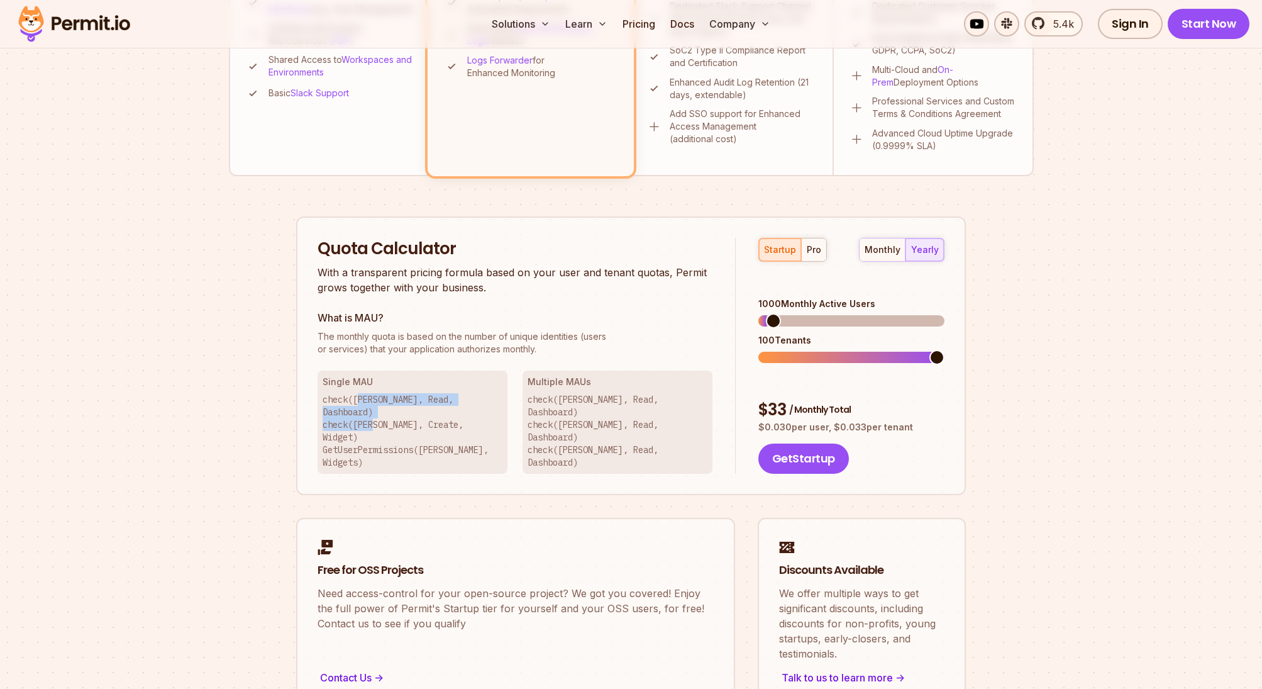
drag, startPoint x: 363, startPoint y: 400, endPoint x: 392, endPoint y: 424, distance: 37.9
click at [392, 424] on p "check([PERSON_NAME], Read, Dashboard) check([PERSON_NAME], Create, Widget) GetU…" at bounding box center [413, 430] width 180 height 75
click at [372, 406] on p "check([PERSON_NAME], Read, Dashboard) check([PERSON_NAME], Create, Widget) GetU…" at bounding box center [413, 430] width 180 height 75
click at [363, 403] on p "check([PERSON_NAME], Read, Dashboard) check([PERSON_NAME], Create, Widget) GetU…" at bounding box center [413, 430] width 180 height 75
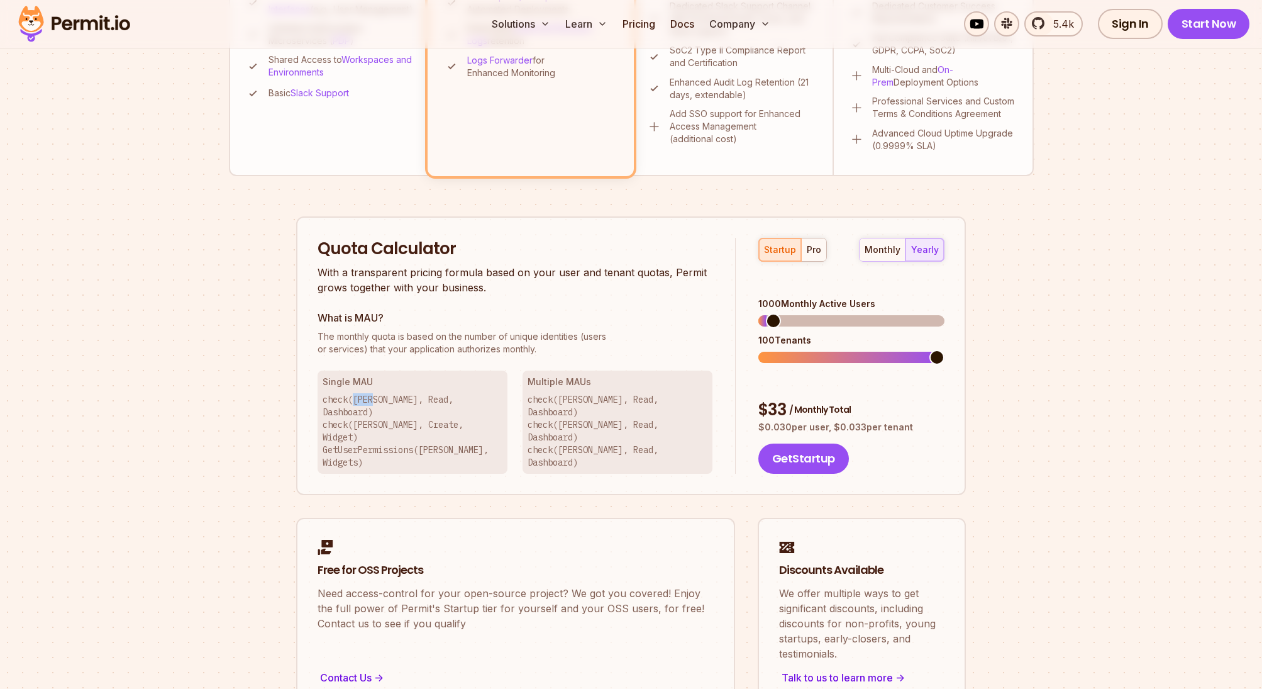
click at [353, 397] on p "check([PERSON_NAME], Read, Dashboard) check([PERSON_NAME], Create, Widget) GetU…" at bounding box center [413, 430] width 180 height 75
drag, startPoint x: 353, startPoint y: 397, endPoint x: 377, endPoint y: 398, distance: 23.9
click at [377, 398] on p "check([PERSON_NAME], Read, Dashboard) check([PERSON_NAME], Create, Widget) GetU…" at bounding box center [413, 430] width 180 height 75
drag, startPoint x: 548, startPoint y: 397, endPoint x: 565, endPoint y: 397, distance: 17.6
click at [565, 397] on p "check([PERSON_NAME], Read, Dashboard) check([PERSON_NAME], Read, Dashboard) che…" at bounding box center [618, 430] width 180 height 75
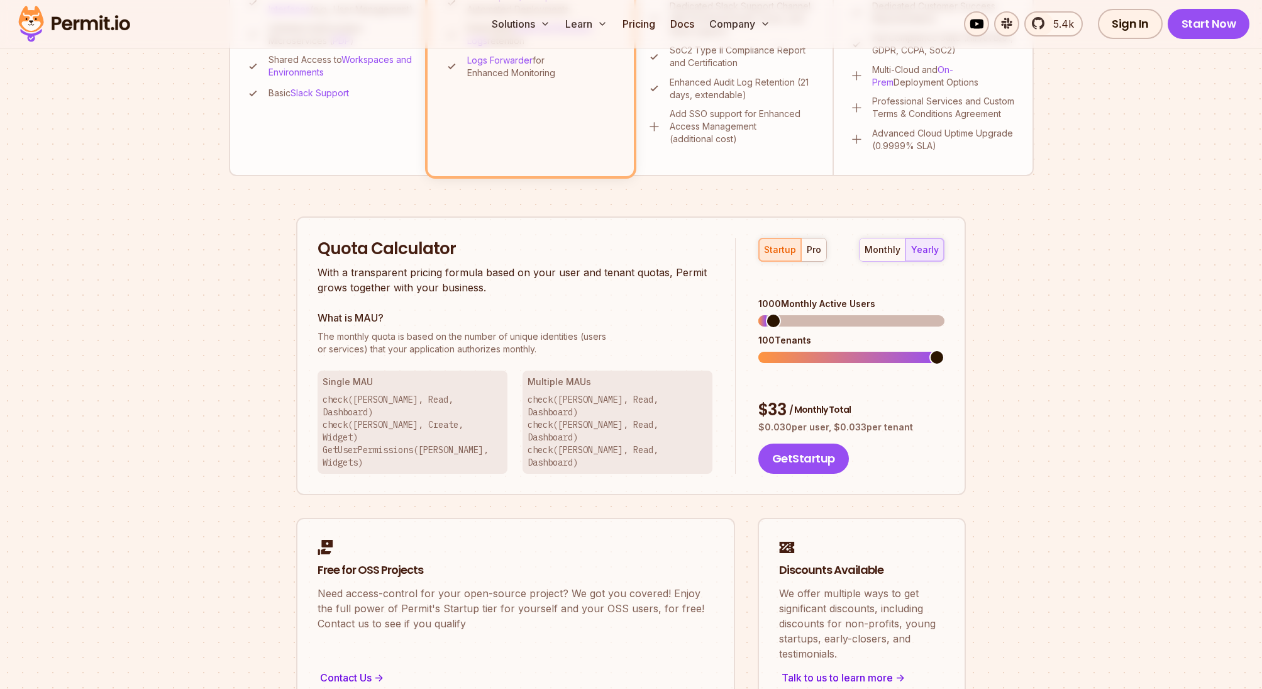
click at [570, 396] on p "check([PERSON_NAME], Read, Dashboard) check([PERSON_NAME], Read, Dashboard) che…" at bounding box center [618, 430] width 180 height 75
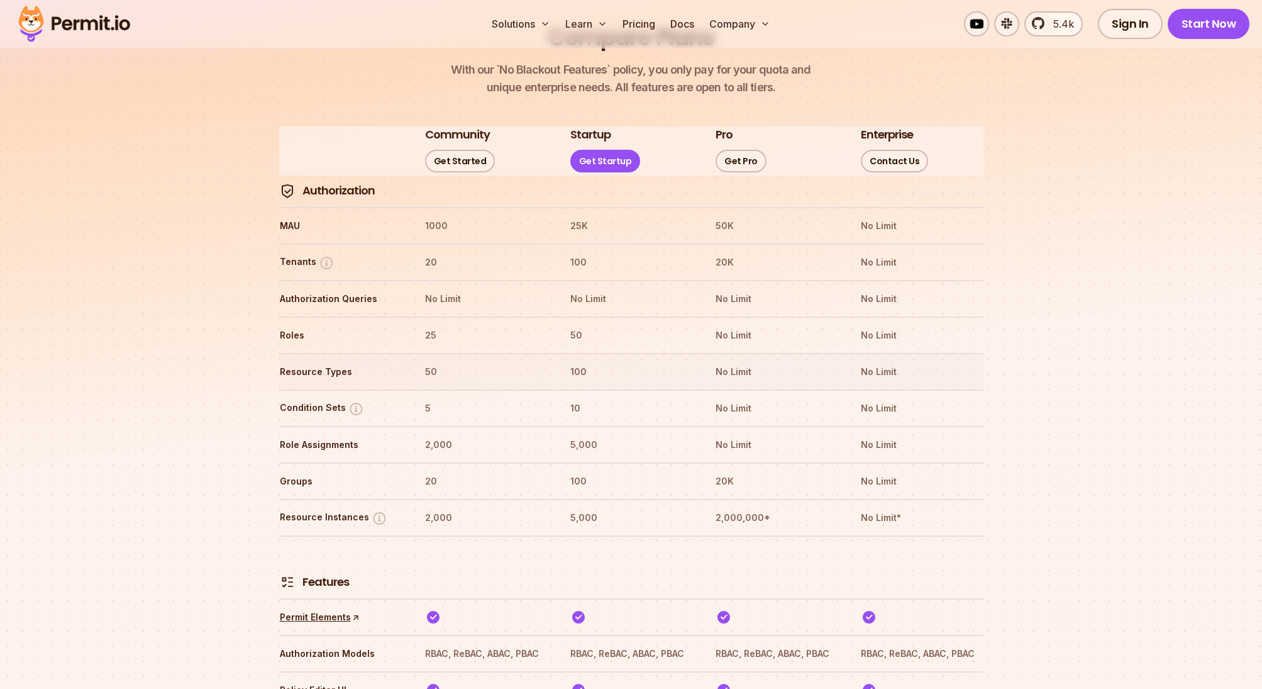
scroll to position [1388, 0]
